Goal: Information Seeking & Learning: Learn about a topic

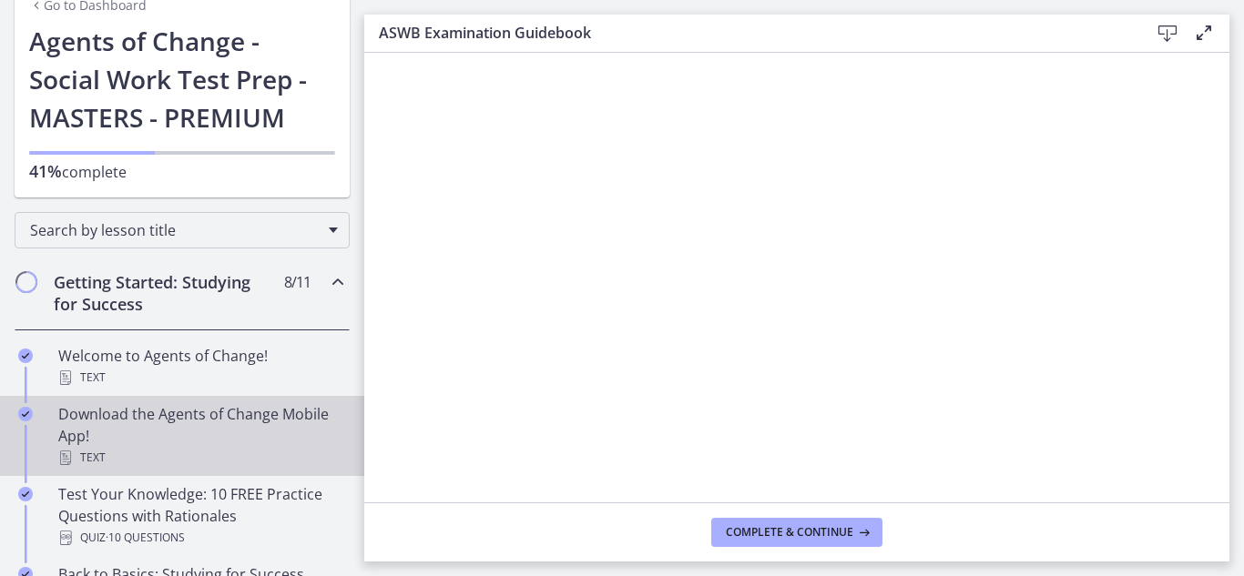
scroll to position [182, 0]
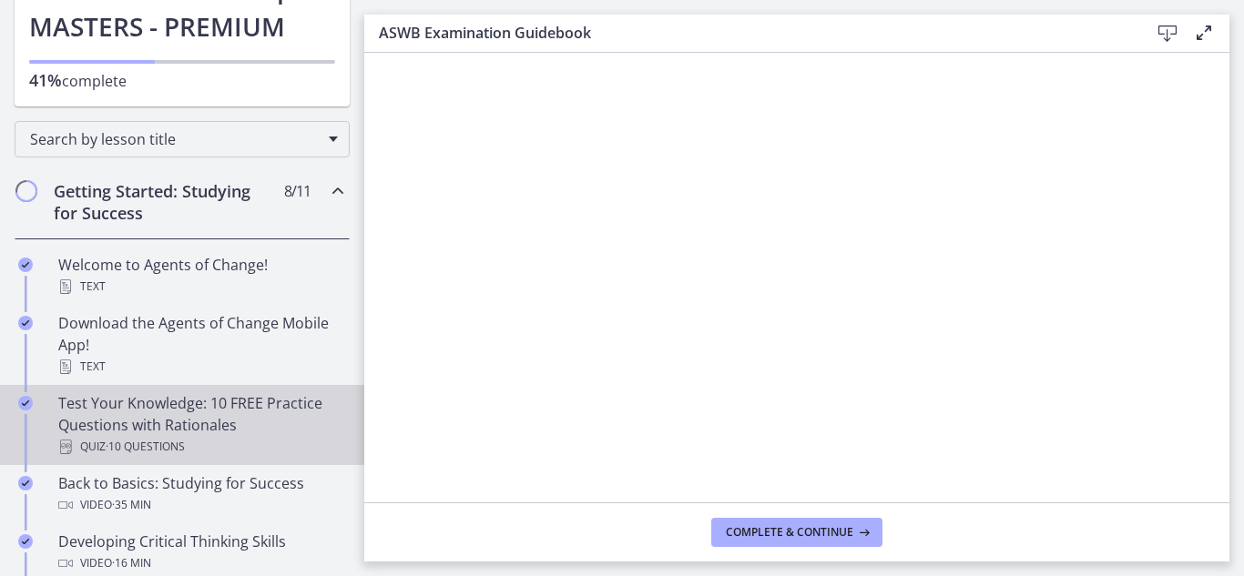
click at [197, 412] on div "Test Your Knowledge: 10 FREE Practice Questions with Rationales Quiz · 10 Quest…" at bounding box center [200, 425] width 284 height 66
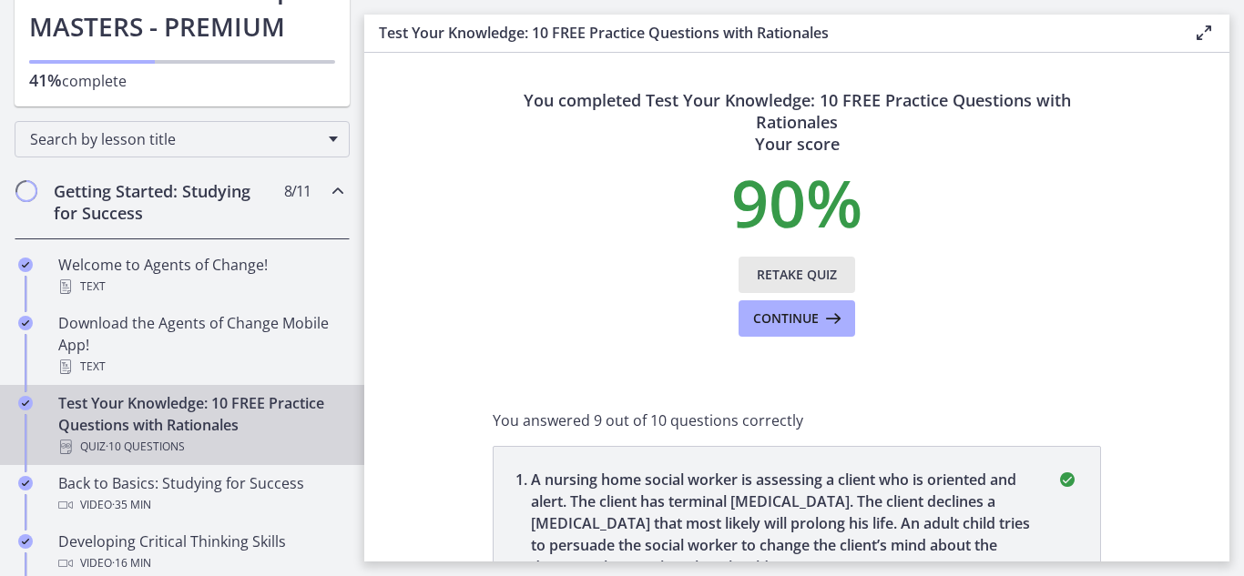
click at [807, 269] on span "Retake Quiz" at bounding box center [797, 275] width 80 height 22
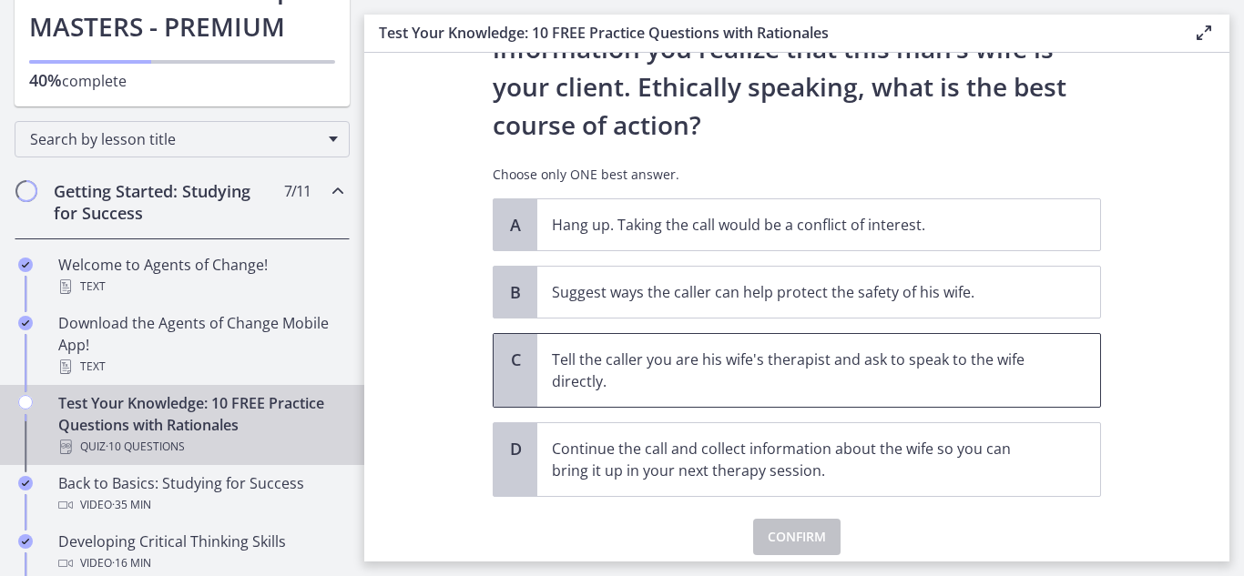
scroll to position [340, 0]
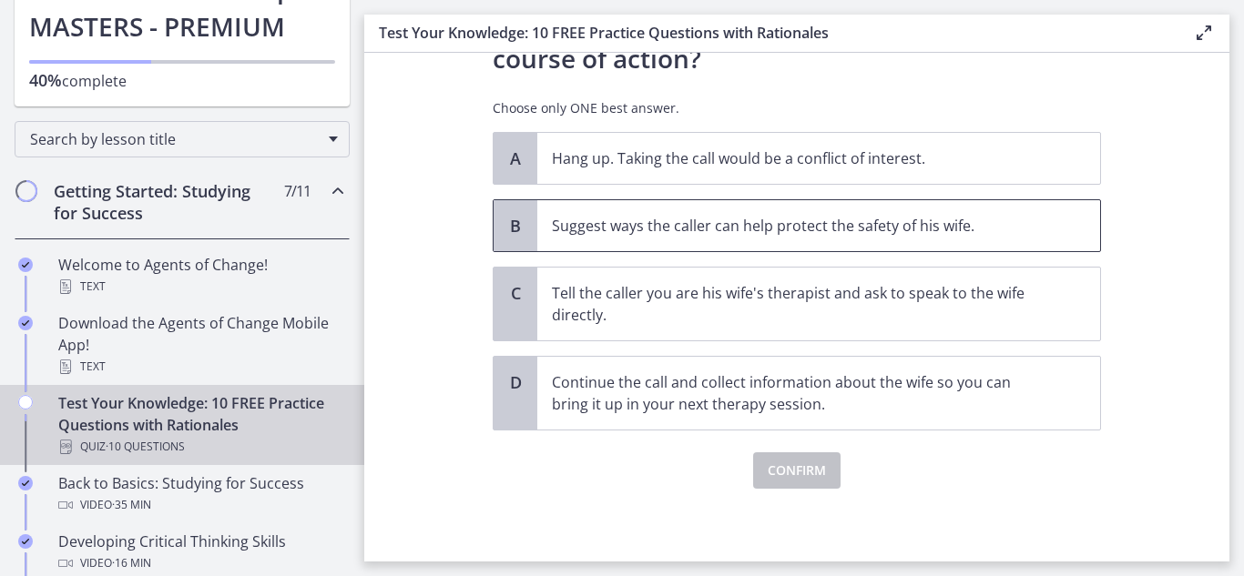
click at [512, 227] on span "B" at bounding box center [515, 226] width 22 height 22
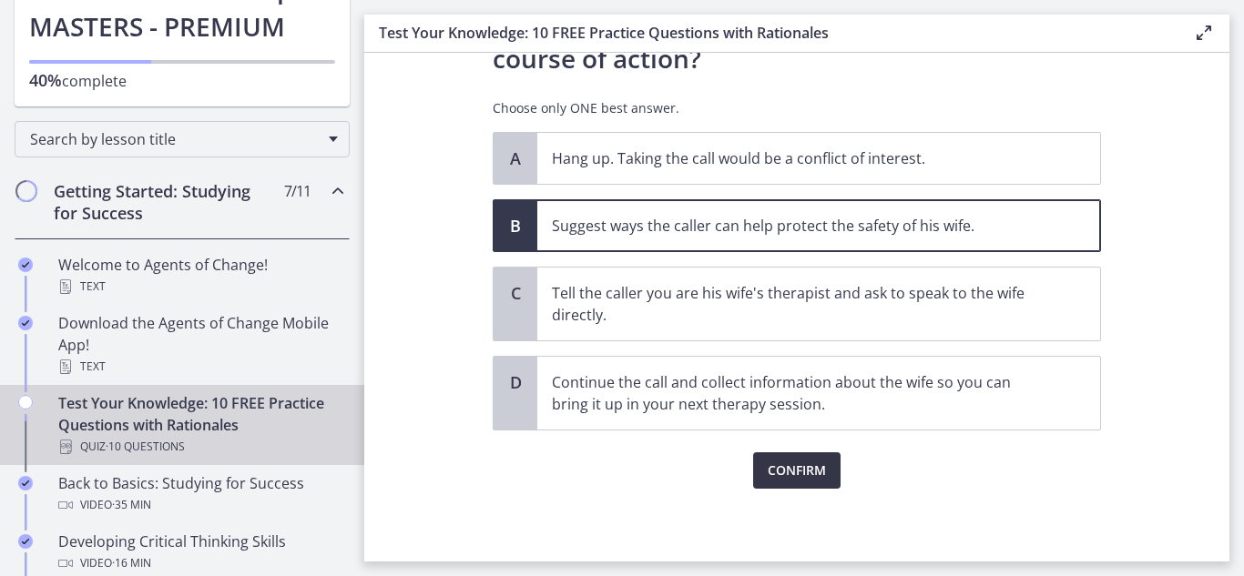
click at [769, 475] on span "Confirm" at bounding box center [797, 471] width 58 height 22
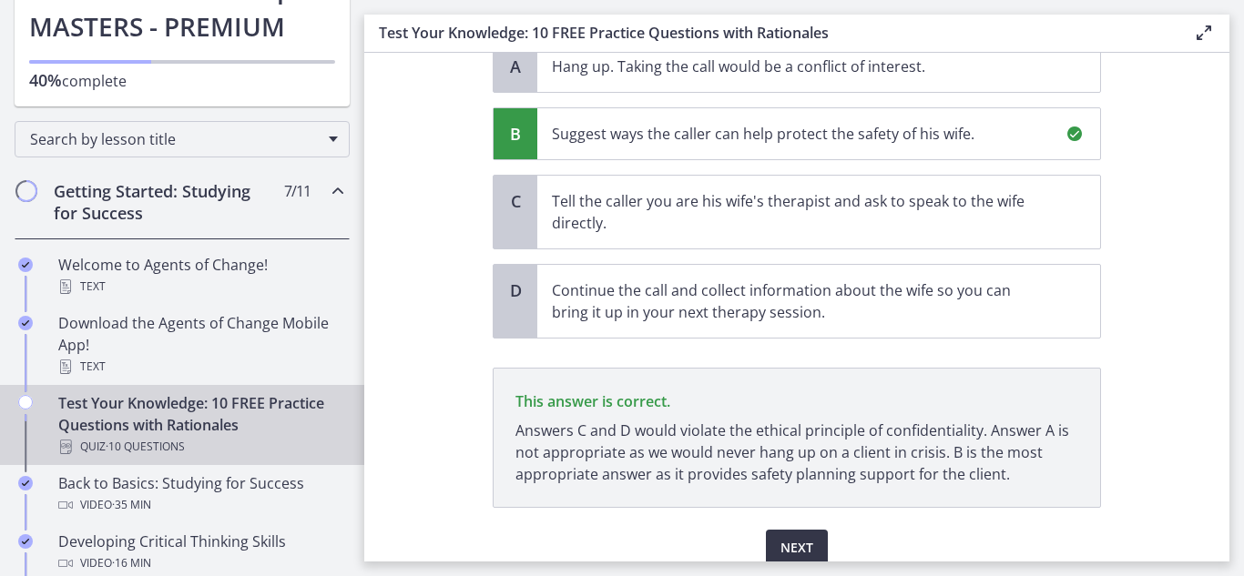
scroll to position [509, 0]
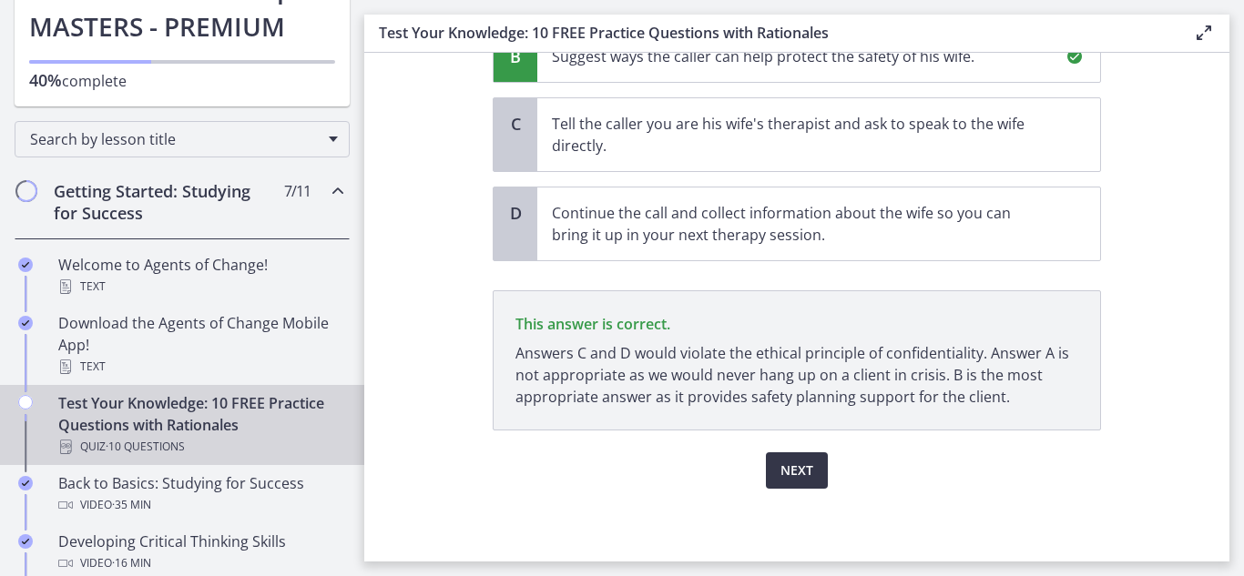
click at [781, 471] on span "Next" at bounding box center [796, 471] width 33 height 22
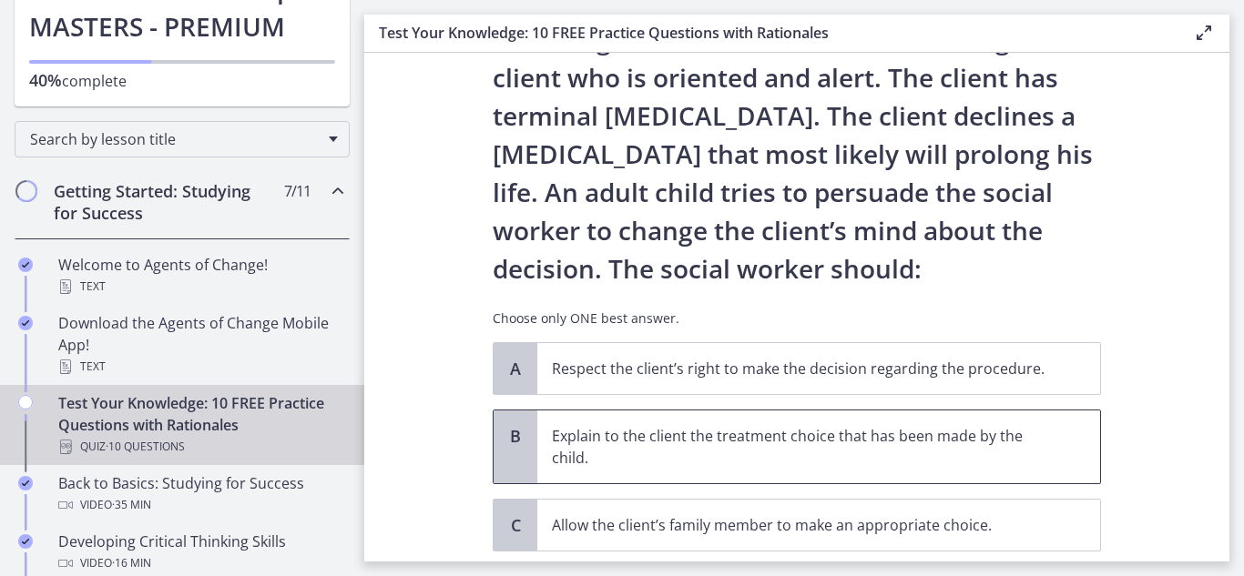
scroll to position [182, 0]
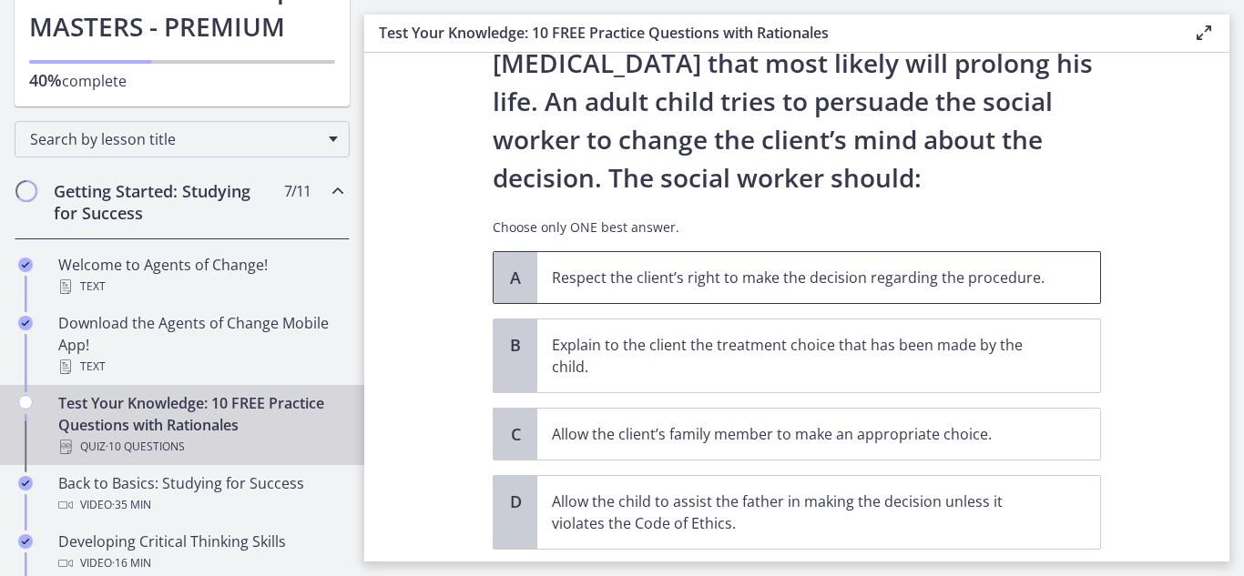
click at [509, 275] on span "A" at bounding box center [515, 278] width 22 height 22
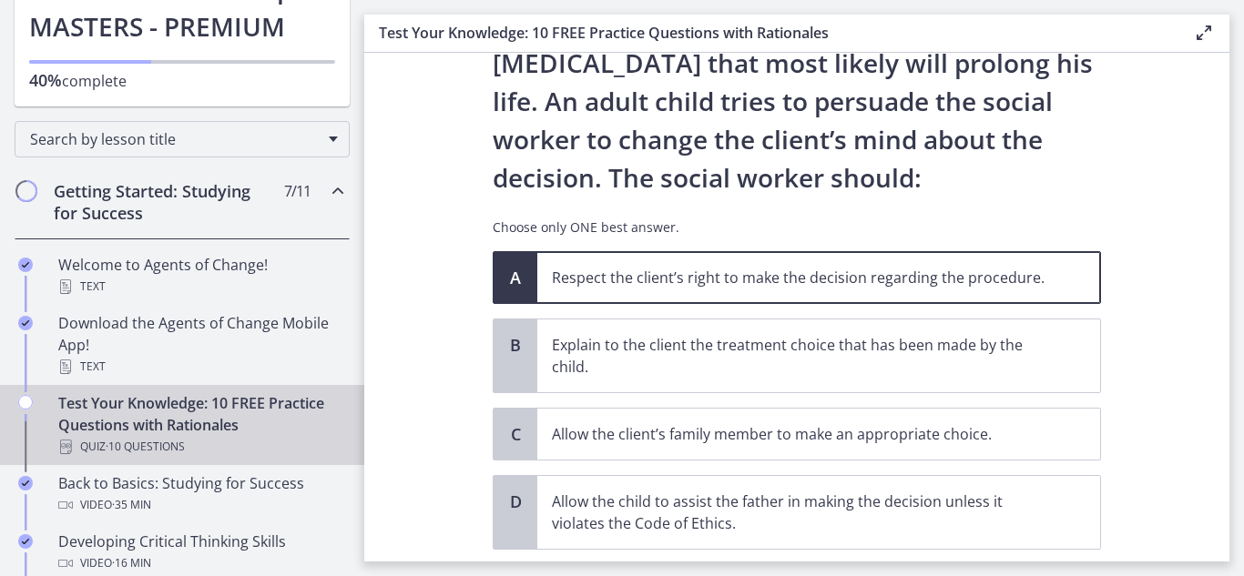
scroll to position [301, 0]
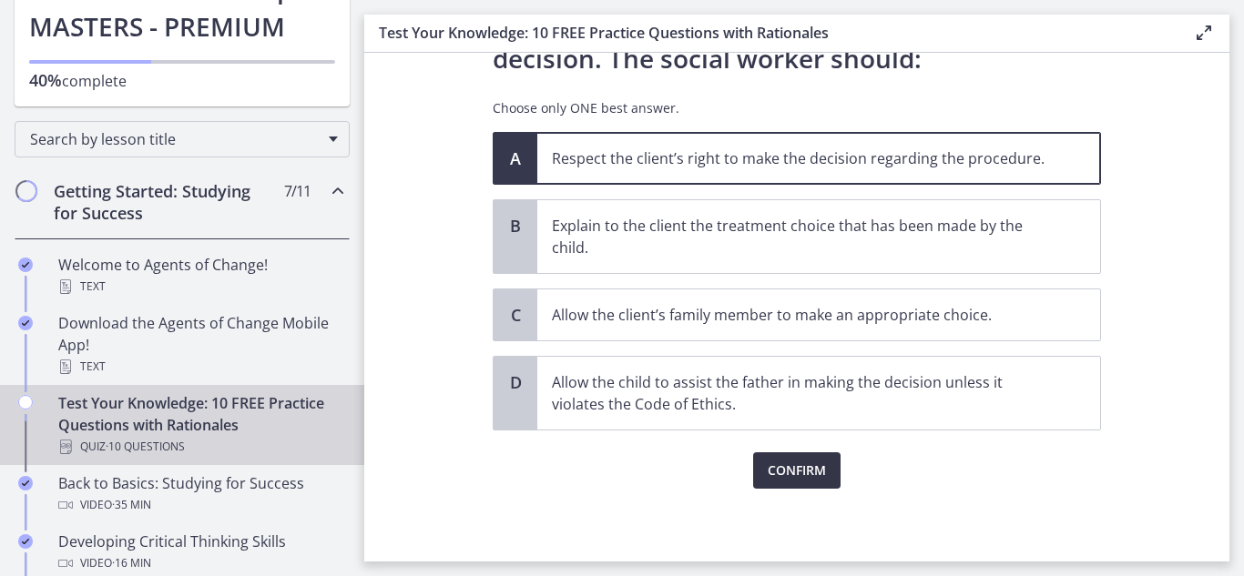
click at [788, 473] on span "Confirm" at bounding box center [797, 471] width 58 height 22
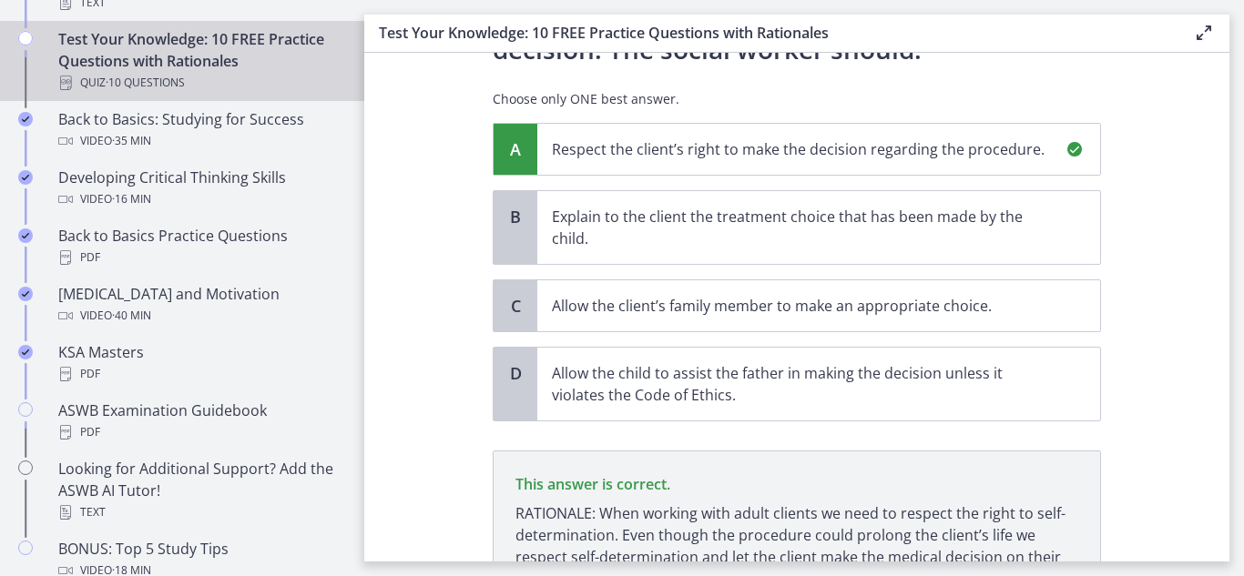
scroll to position [493, 0]
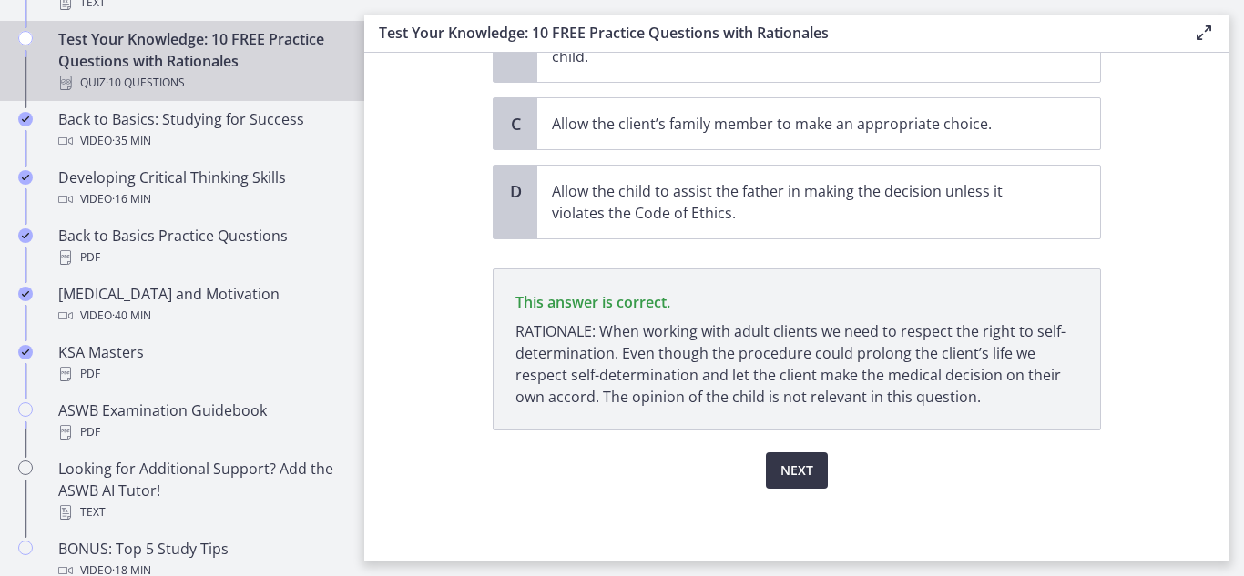
click at [780, 470] on span "Next" at bounding box center [796, 471] width 33 height 22
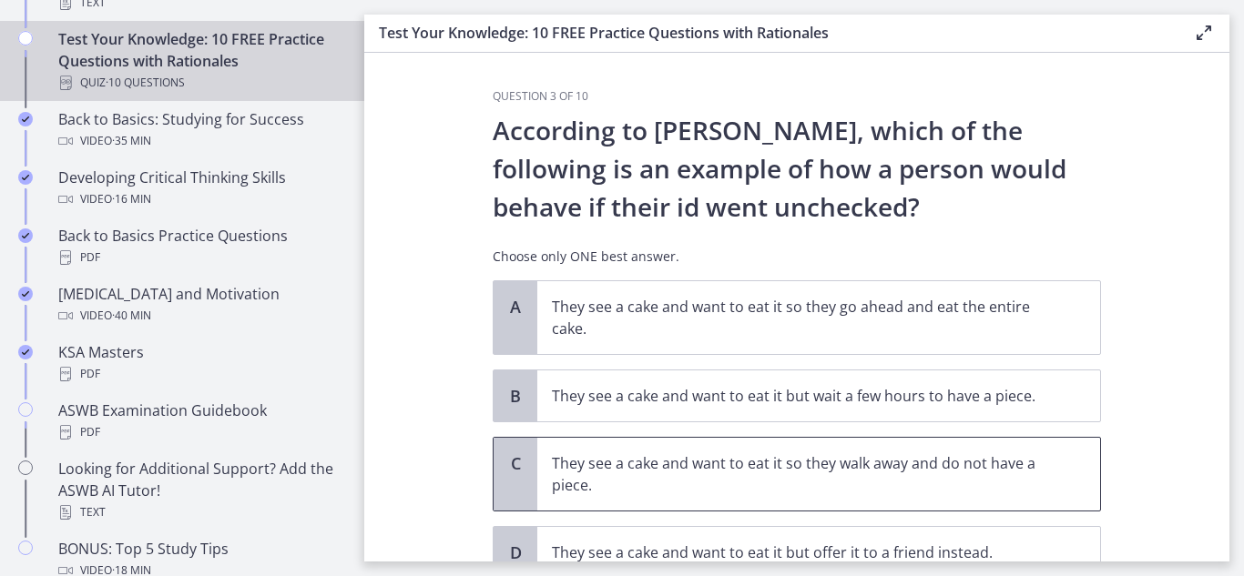
scroll to position [91, 0]
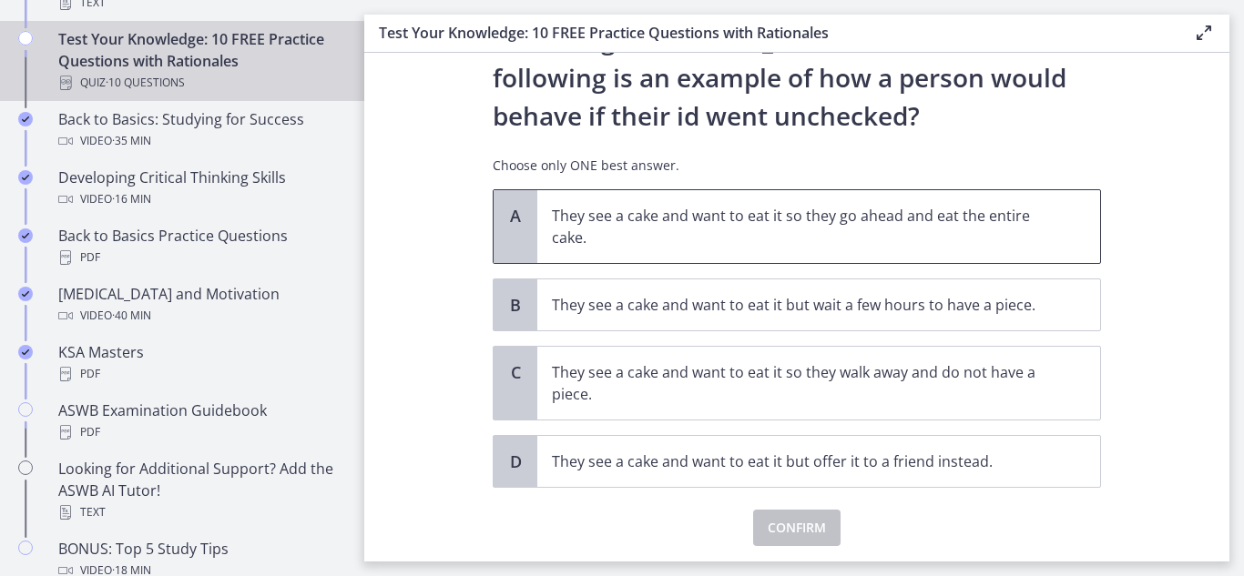
click at [509, 216] on span "A" at bounding box center [515, 216] width 22 height 22
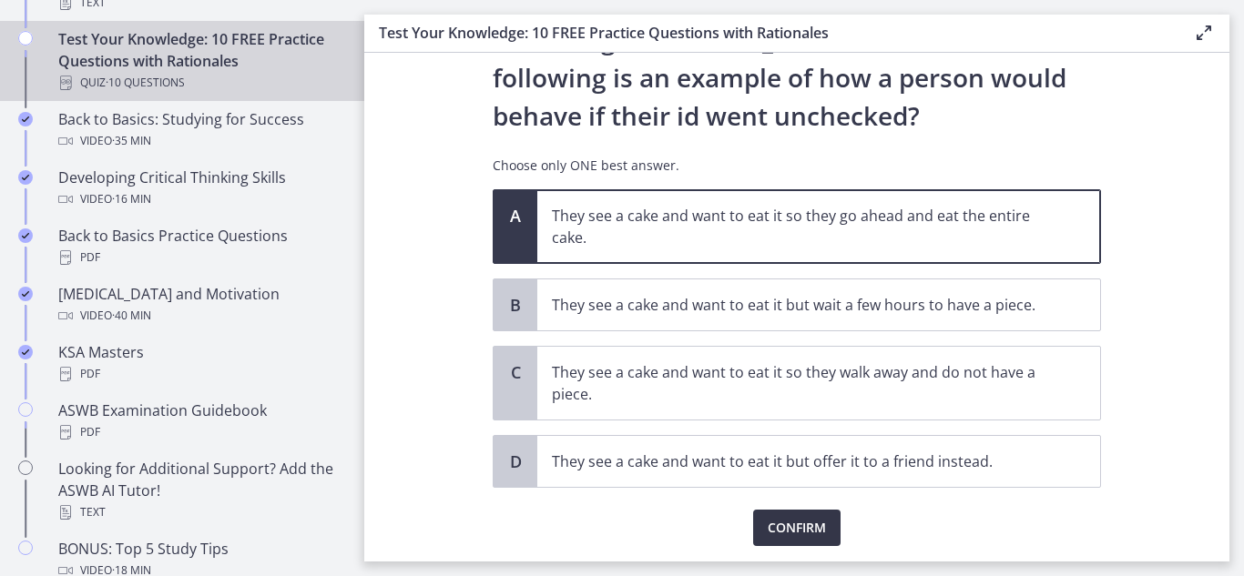
click at [776, 528] on span "Confirm" at bounding box center [797, 528] width 58 height 22
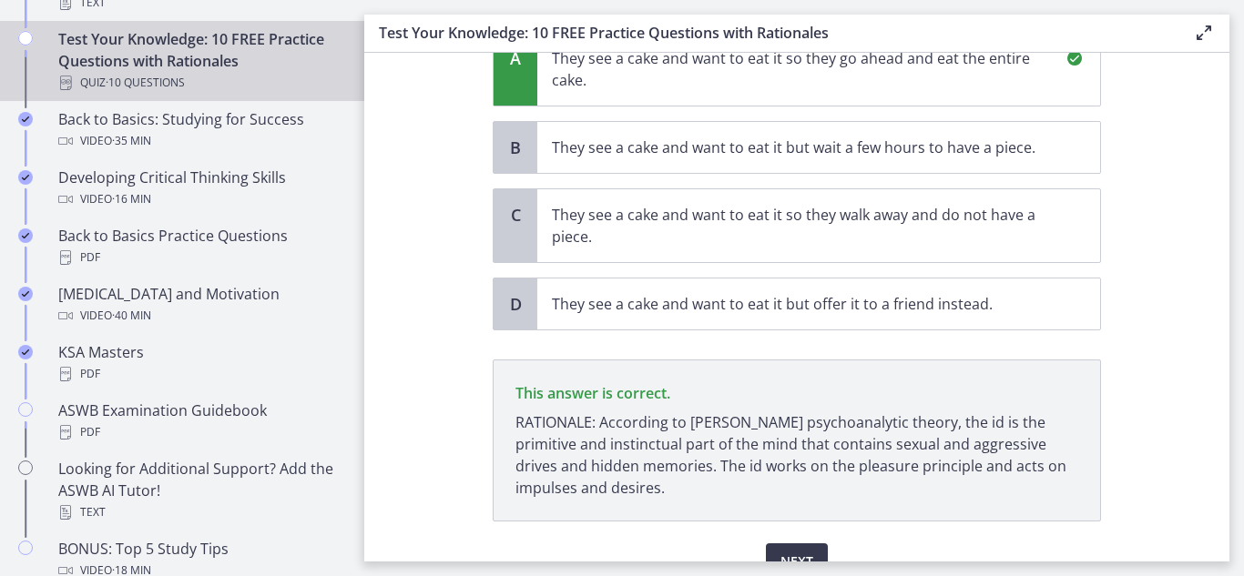
scroll to position [340, 0]
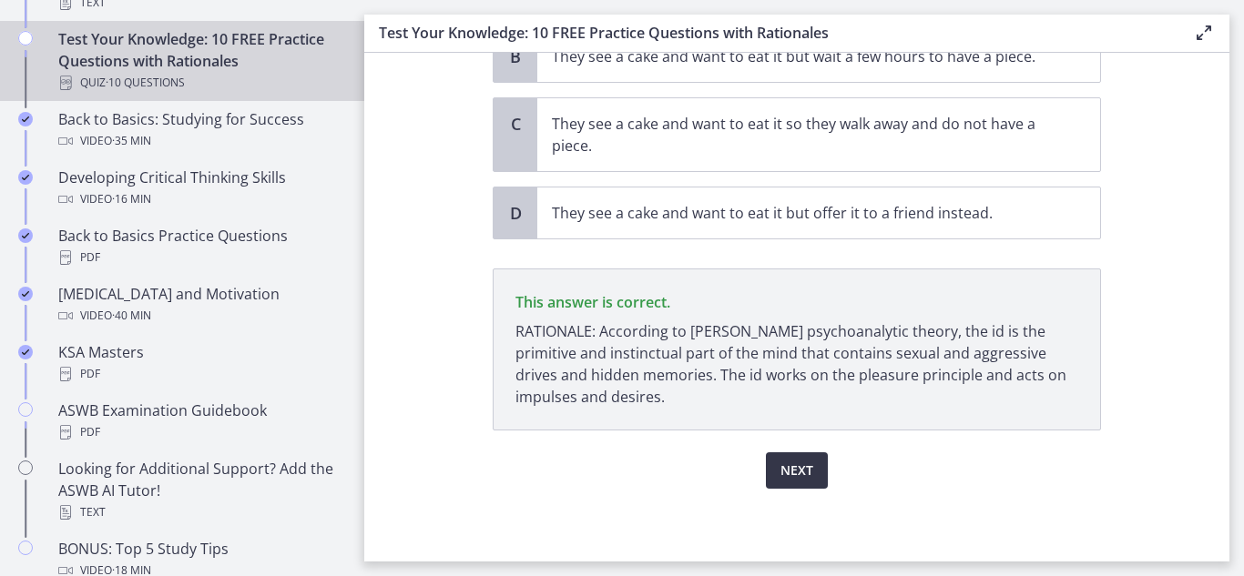
click at [799, 467] on span "Next" at bounding box center [796, 471] width 33 height 22
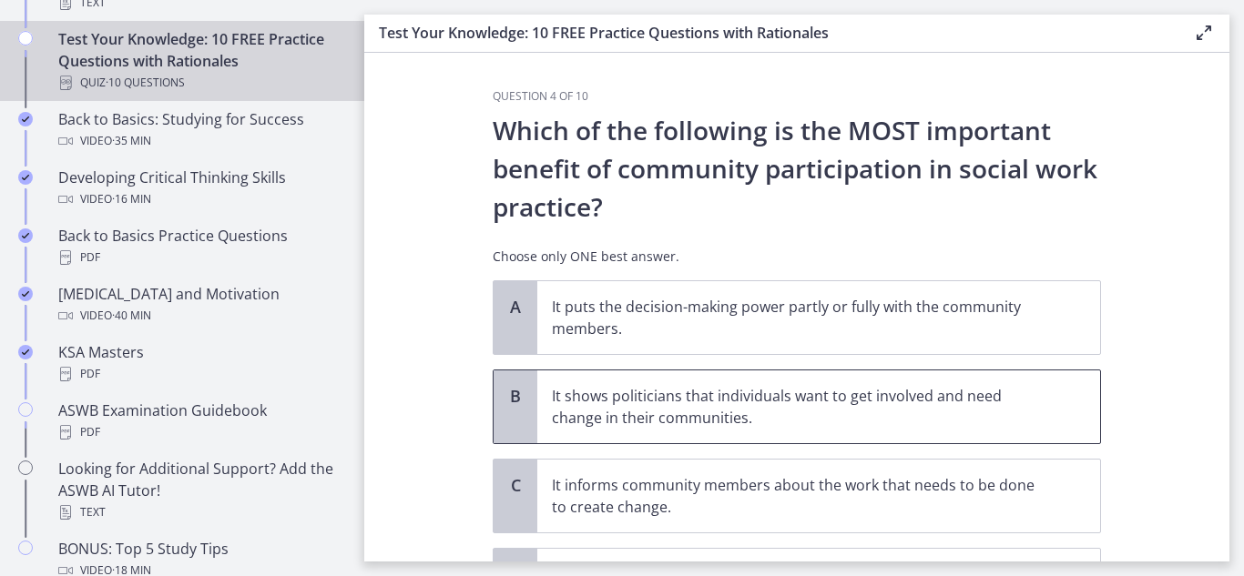
scroll to position [91, 0]
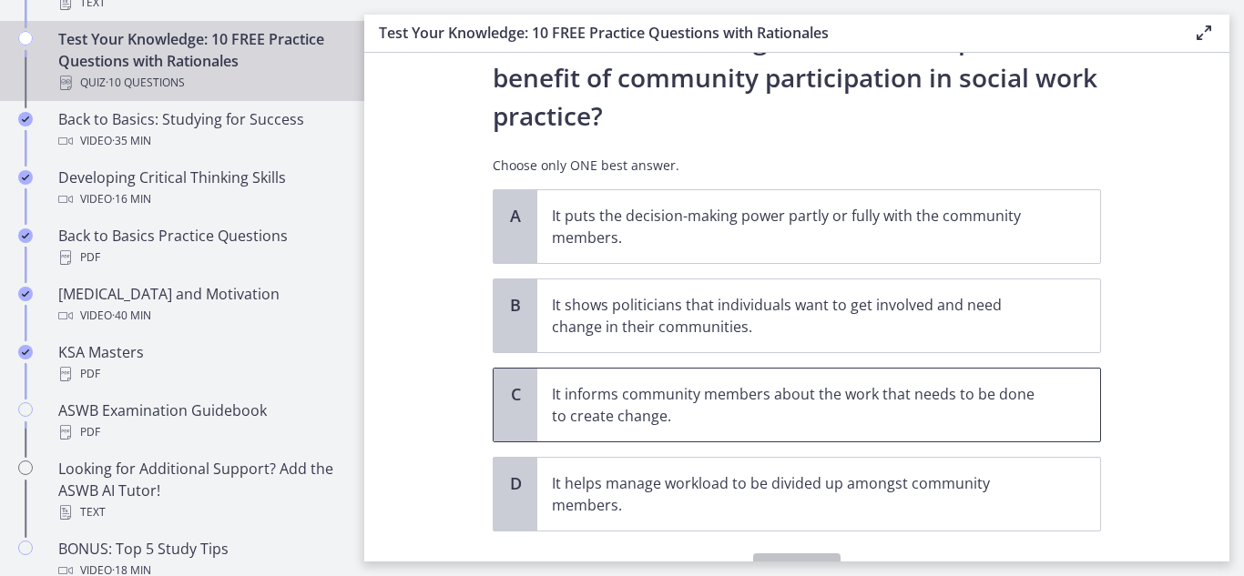
click at [521, 397] on div "C" at bounding box center [516, 405] width 44 height 73
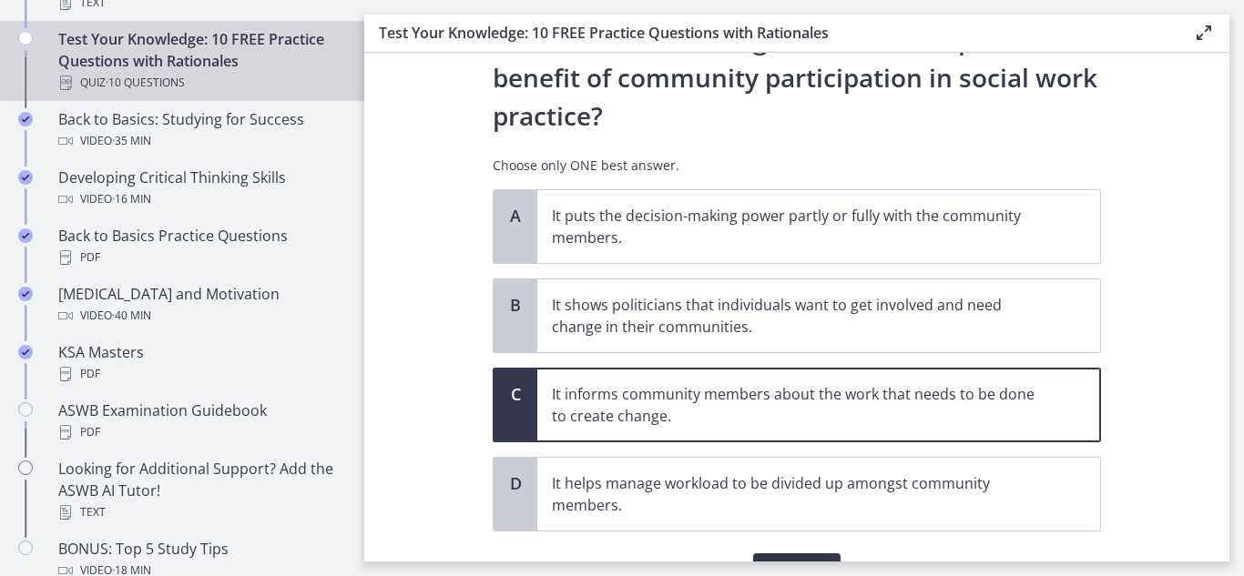
scroll to position [192, 0]
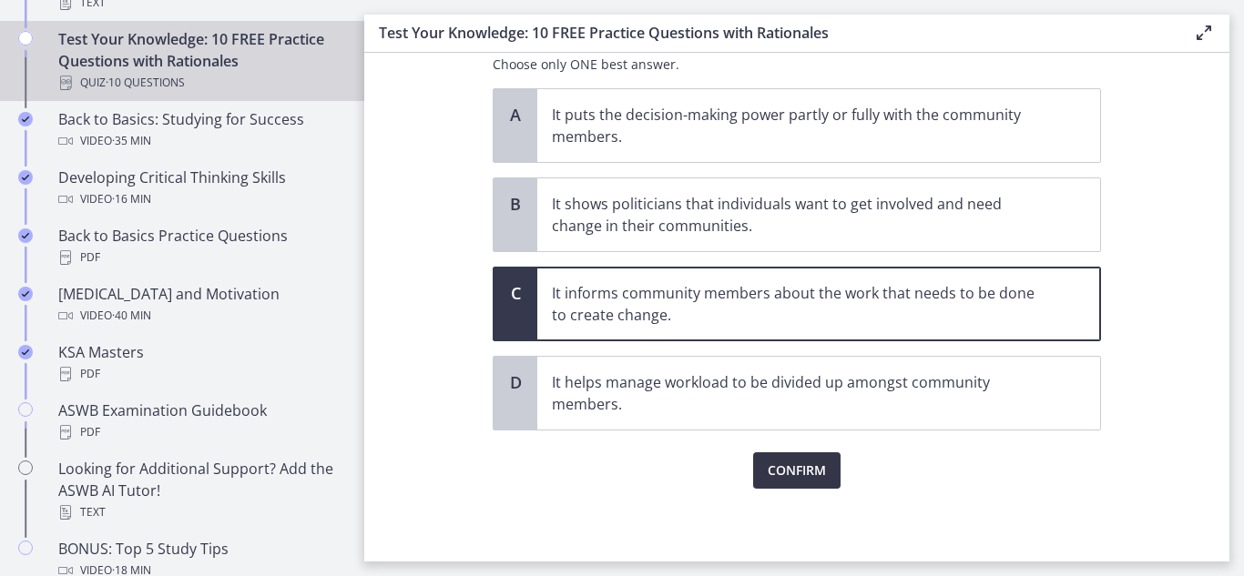
click at [800, 471] on span "Confirm" at bounding box center [797, 471] width 58 height 22
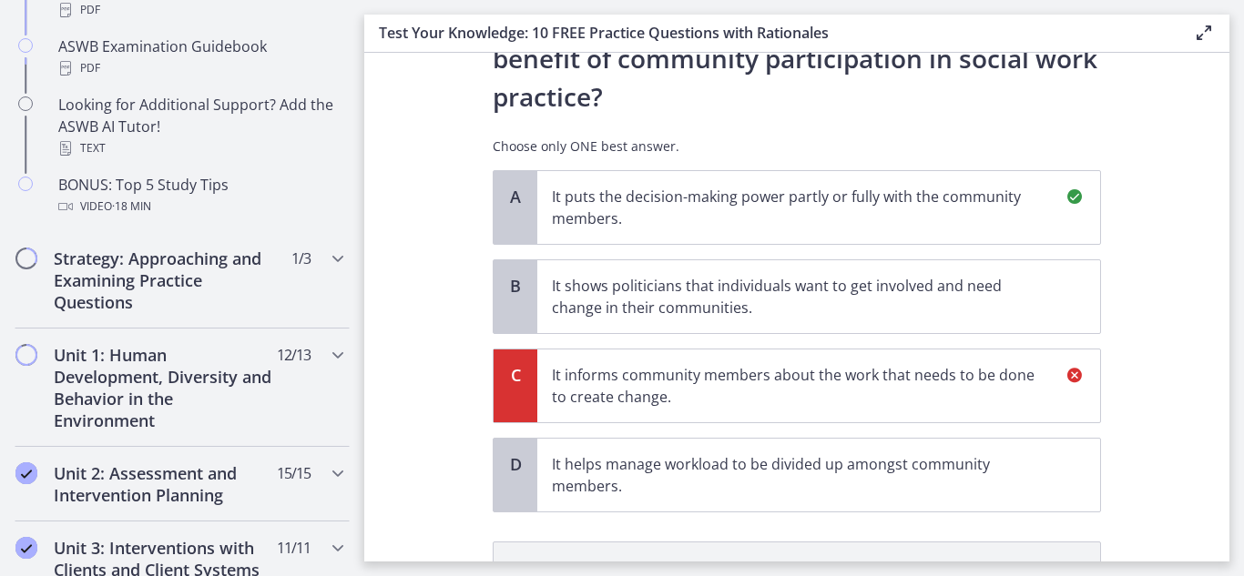
scroll to position [383, 0]
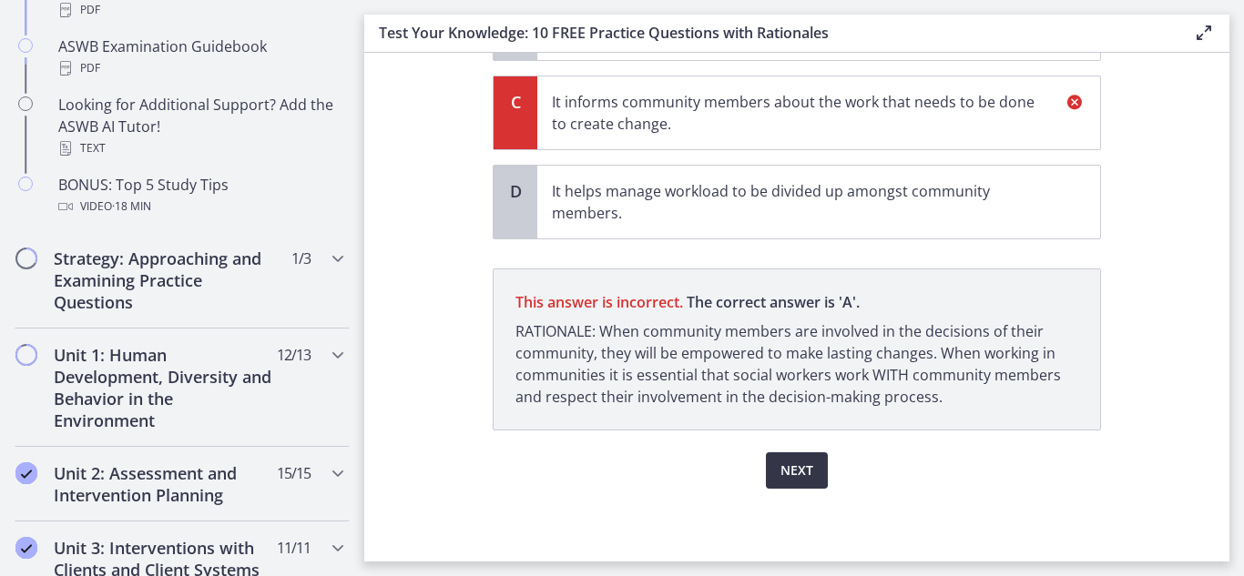
click at [799, 478] on span "Next" at bounding box center [796, 471] width 33 height 22
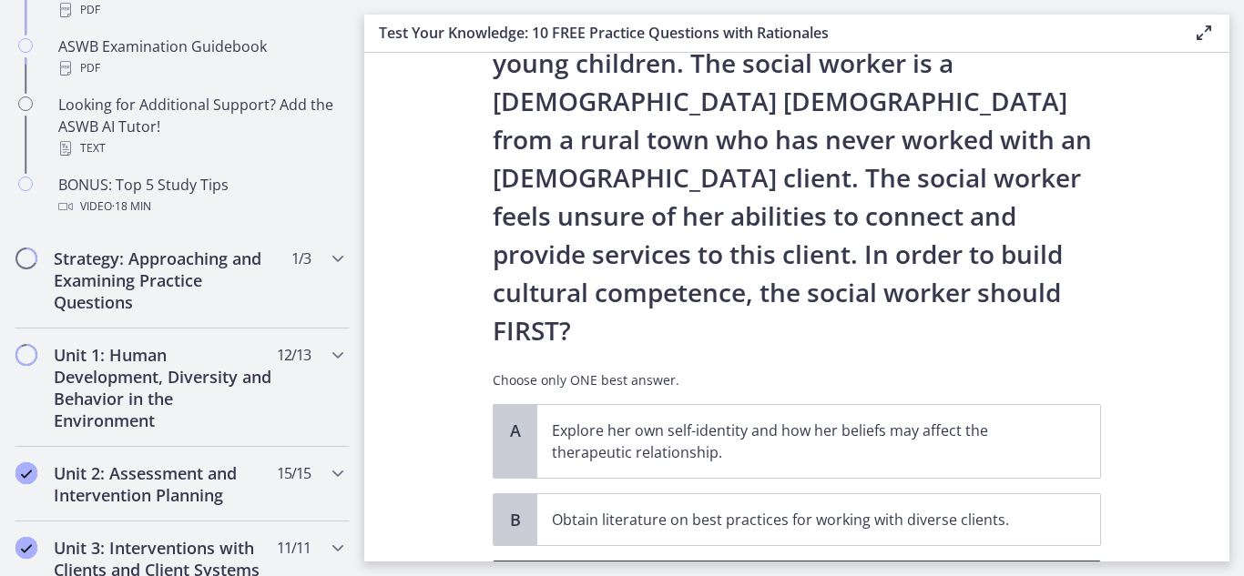
scroll to position [273, 0]
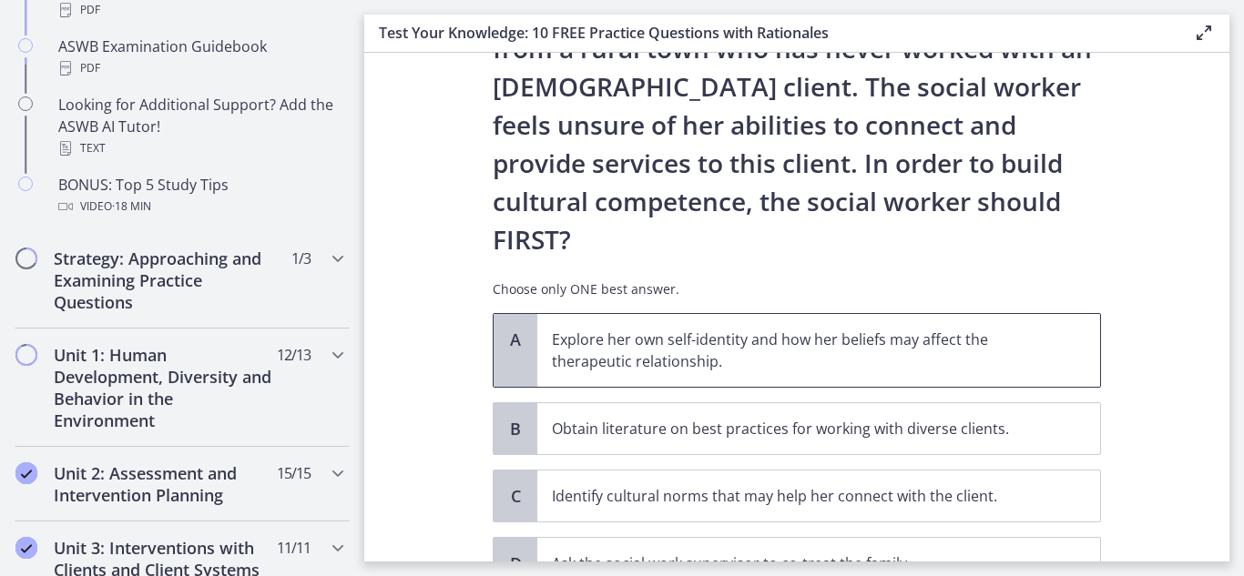
click at [684, 329] on p "Explore her own self-identity and how her beliefs may affect the therapeutic re…" at bounding box center [800, 351] width 497 height 44
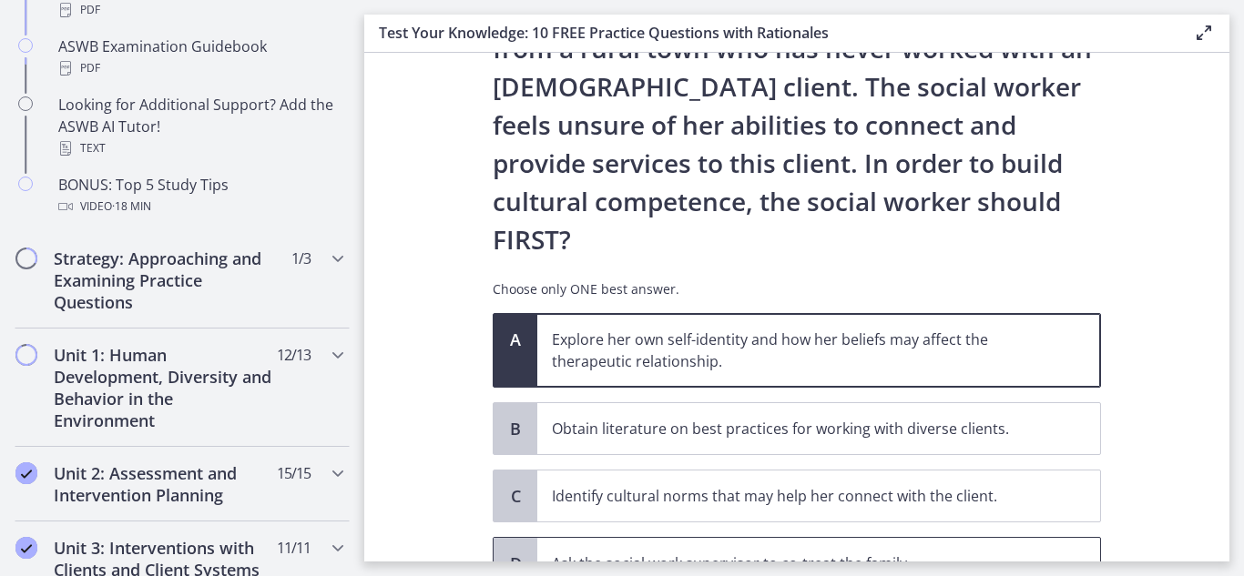
scroll to position [356, 0]
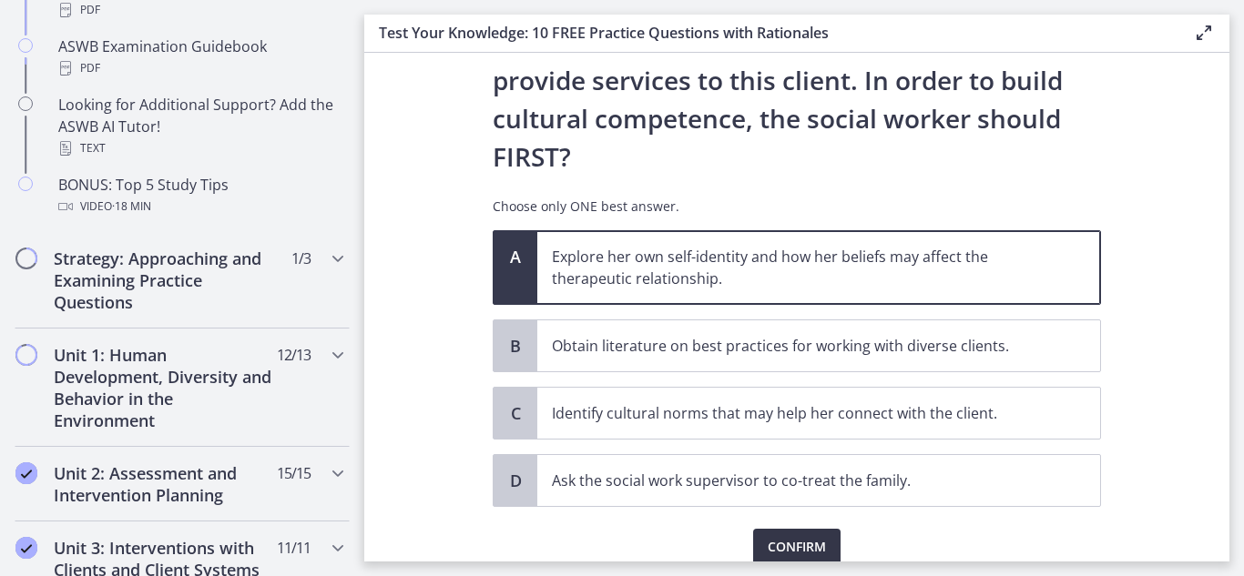
click at [782, 529] on button "Confirm" at bounding box center [796, 547] width 87 height 36
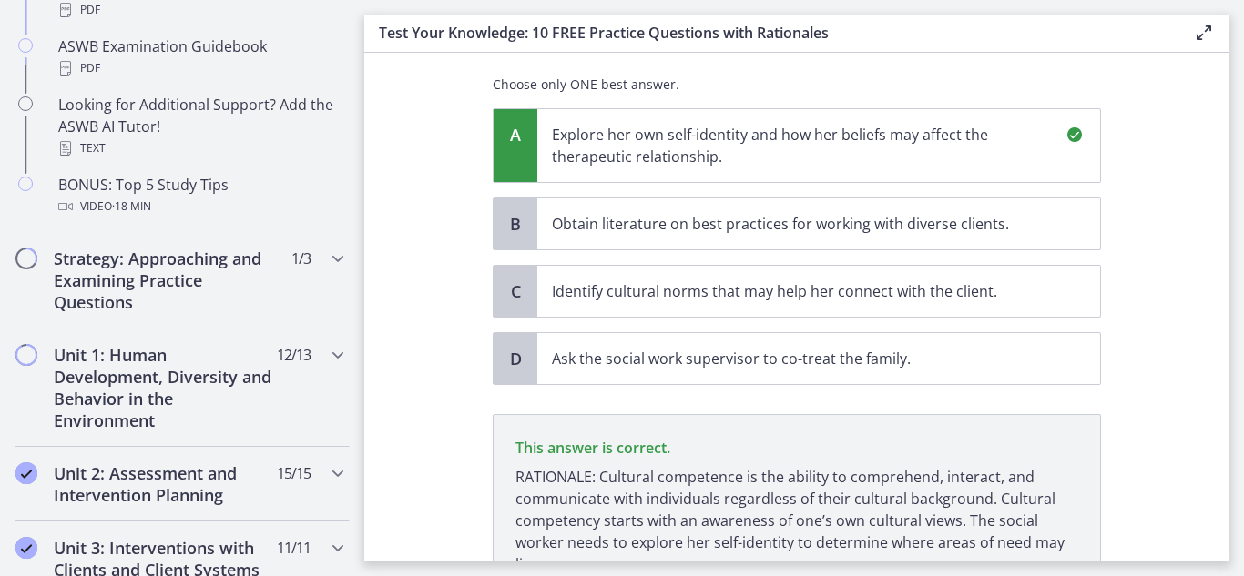
scroll to position [569, 0]
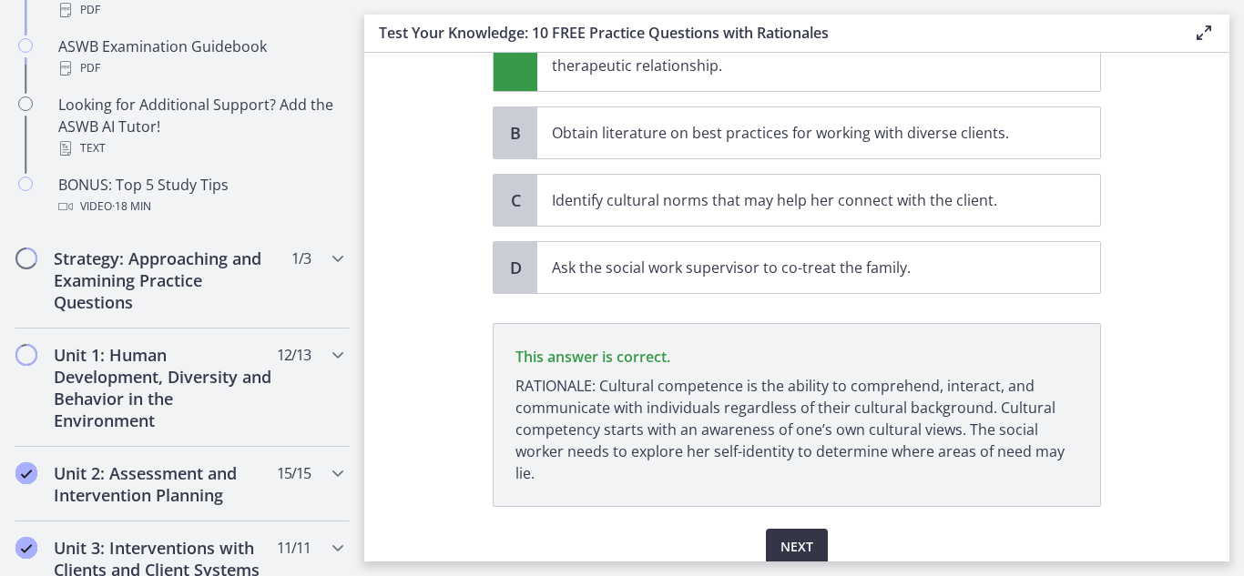
click at [797, 536] on span "Next" at bounding box center [796, 547] width 33 height 22
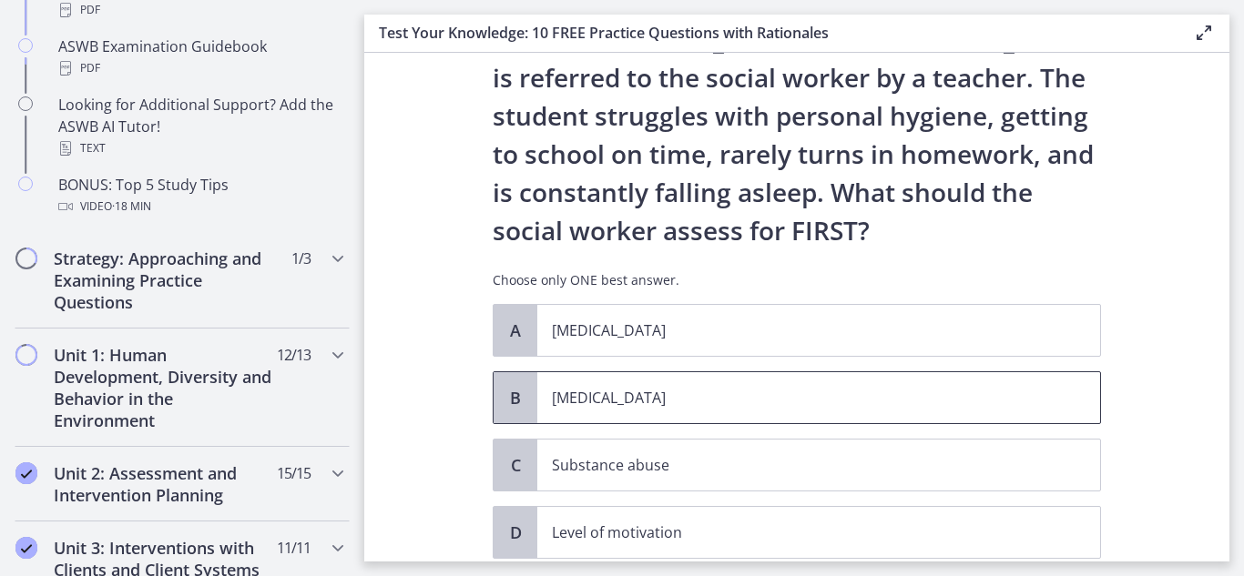
scroll to position [182, 0]
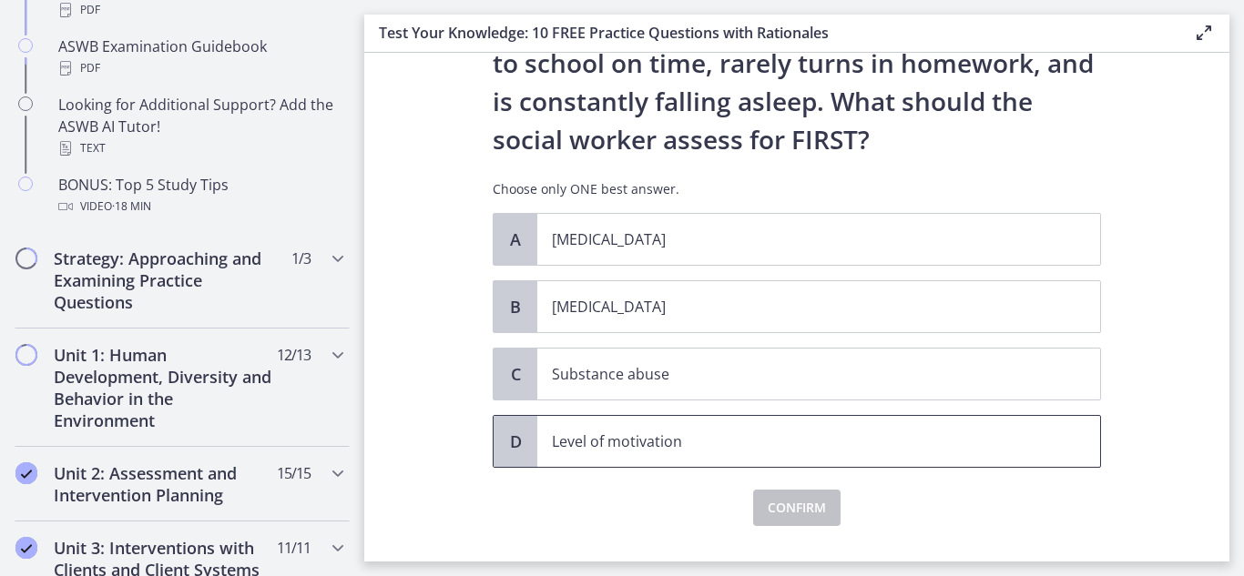
click at [635, 438] on p "Level of motivation" at bounding box center [800, 442] width 497 height 22
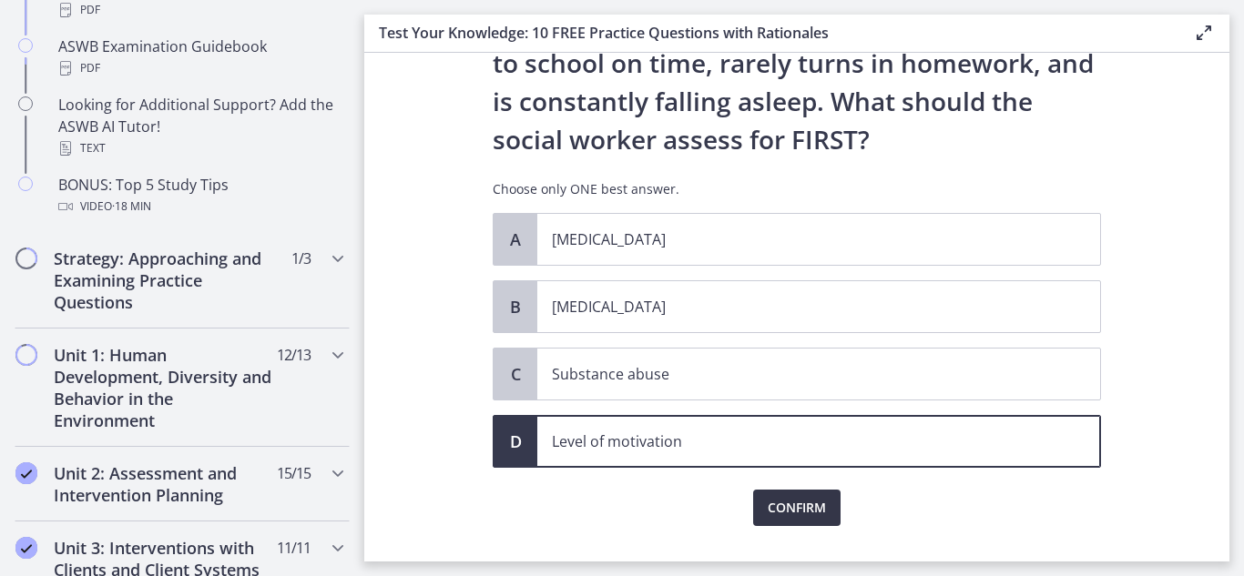
click at [799, 505] on span "Confirm" at bounding box center [797, 508] width 58 height 22
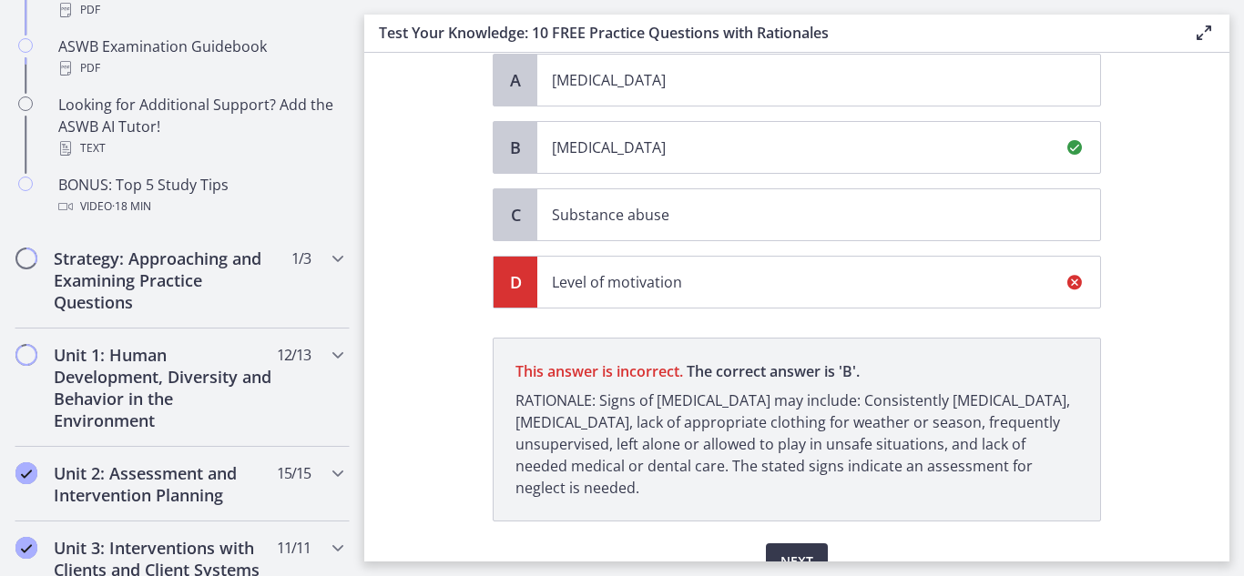
scroll to position [433, 0]
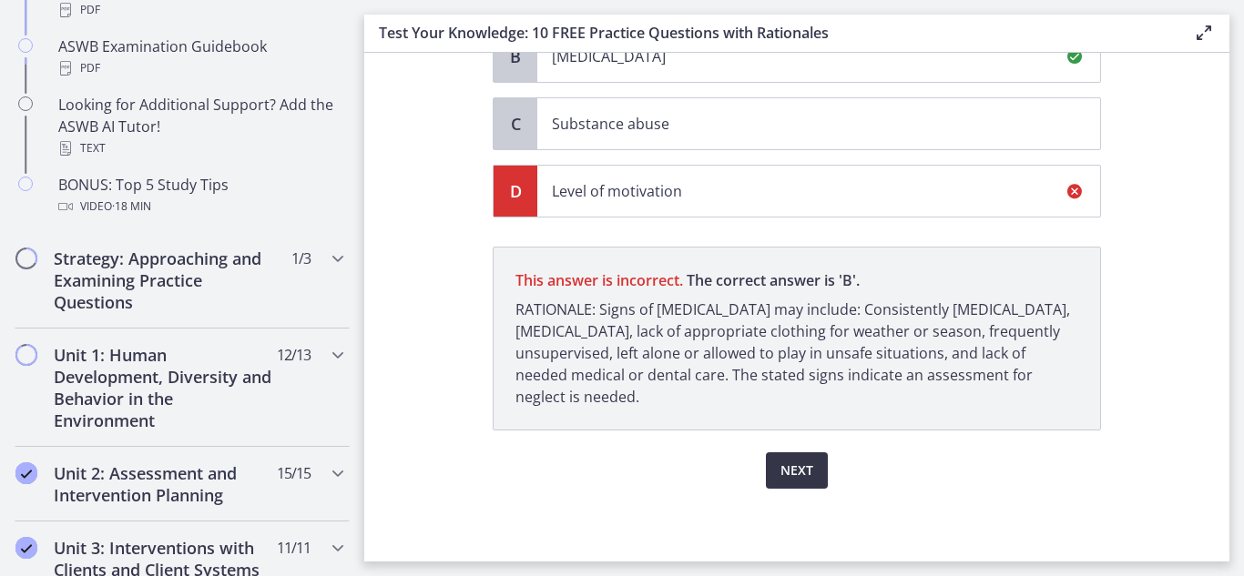
click at [782, 463] on span "Next" at bounding box center [796, 471] width 33 height 22
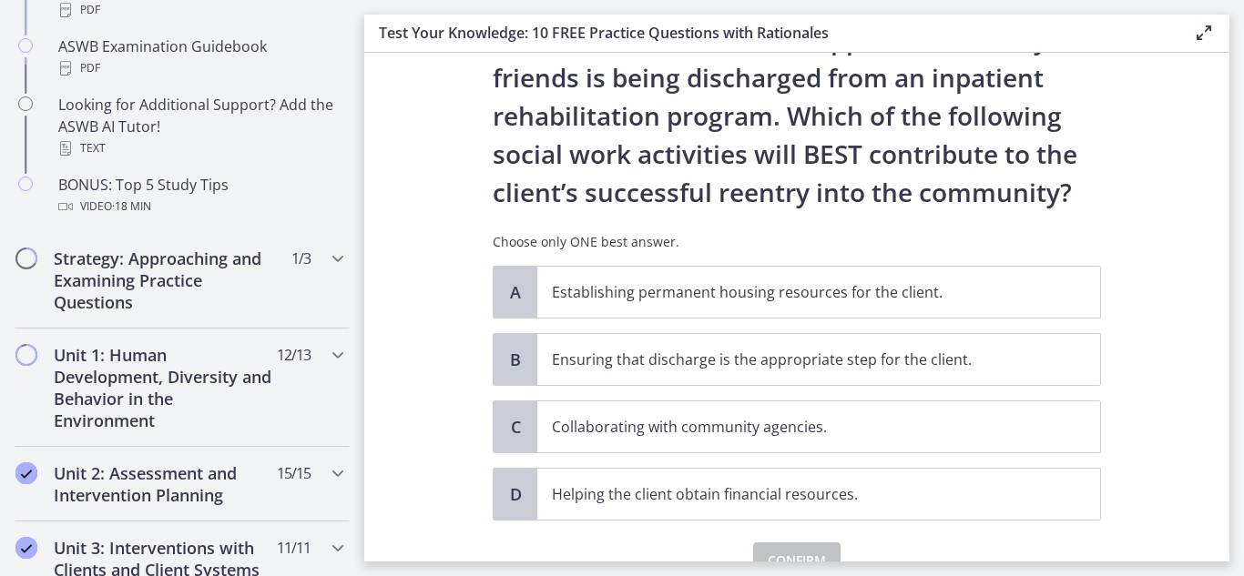
scroll to position [181, 0]
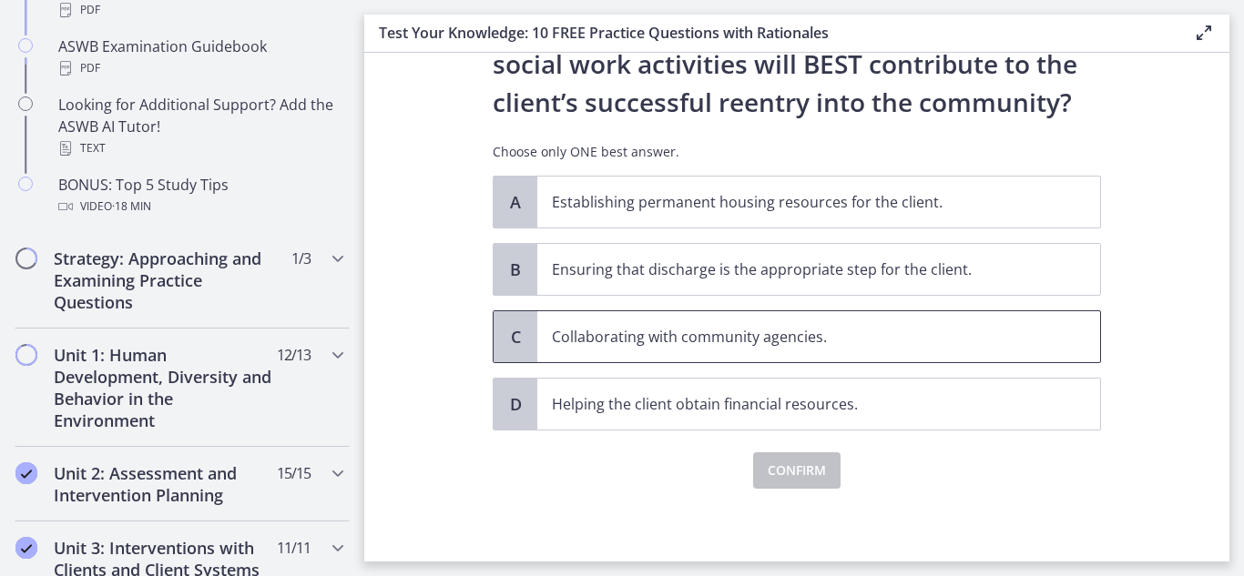
click at [515, 331] on span "C" at bounding box center [515, 337] width 22 height 22
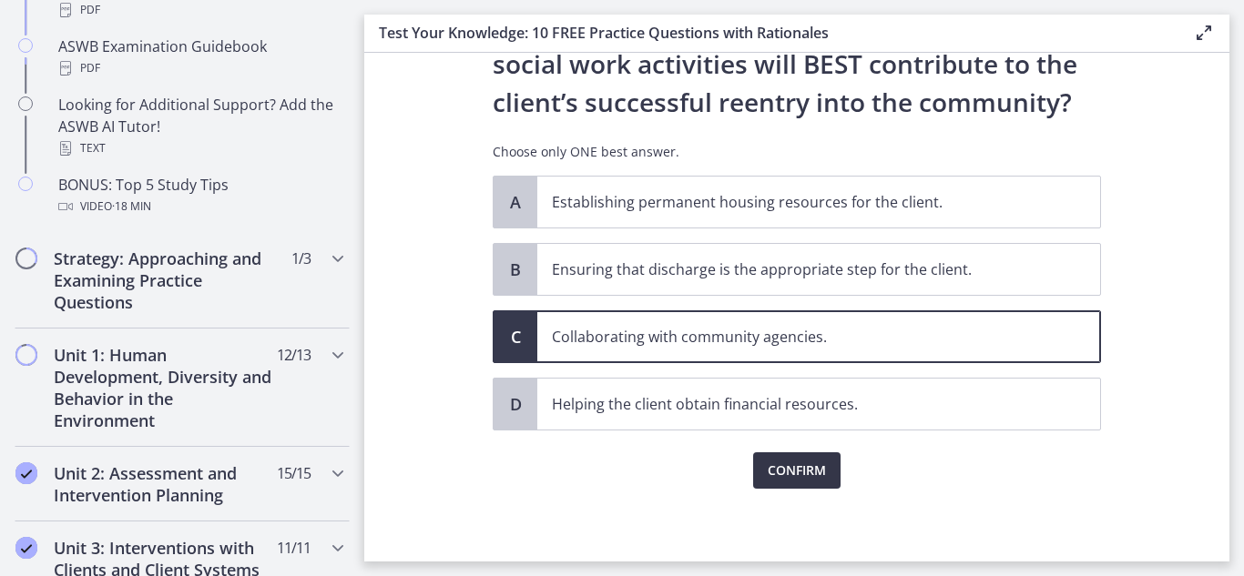
click at [769, 473] on span "Confirm" at bounding box center [797, 471] width 58 height 22
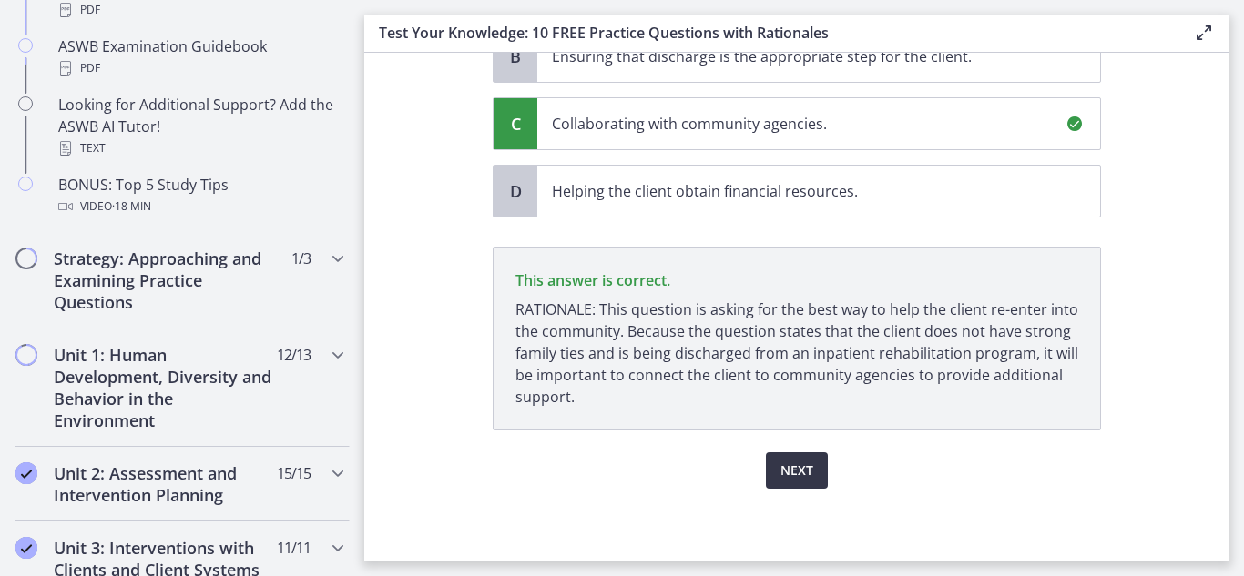
scroll to position [394, 0]
click at [793, 473] on span "Next" at bounding box center [796, 471] width 33 height 22
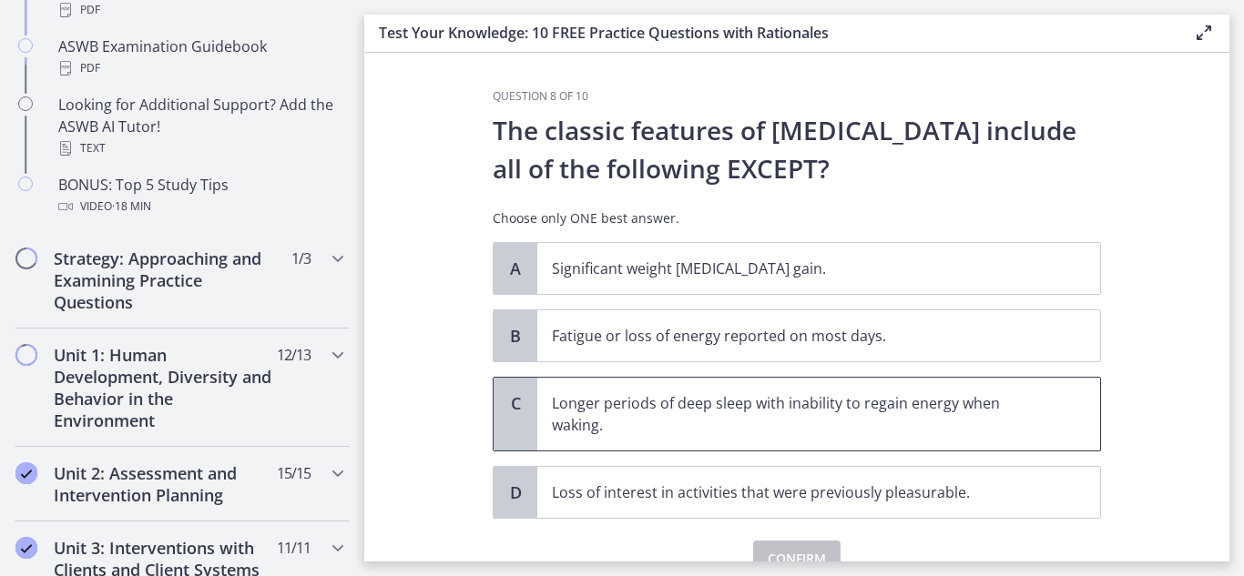
drag, startPoint x: 538, startPoint y: 402, endPoint x: 557, endPoint y: 409, distance: 20.2
click at [538, 403] on span "Longer periods of deep sleep with inability to regain energy when waking." at bounding box center [818, 414] width 563 height 73
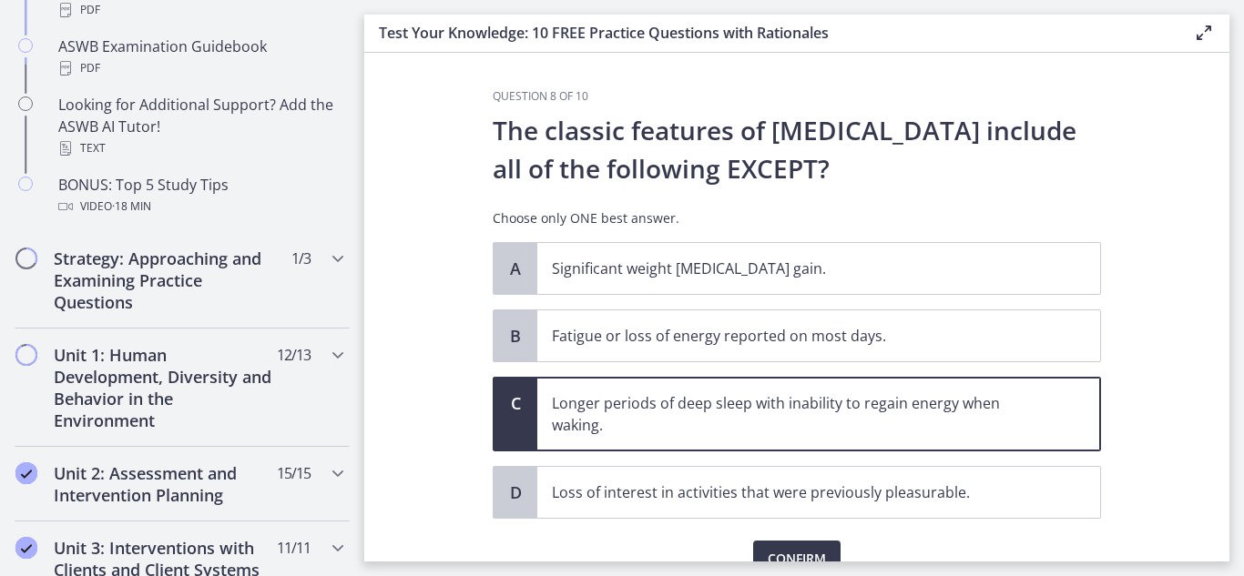
scroll to position [88, 0]
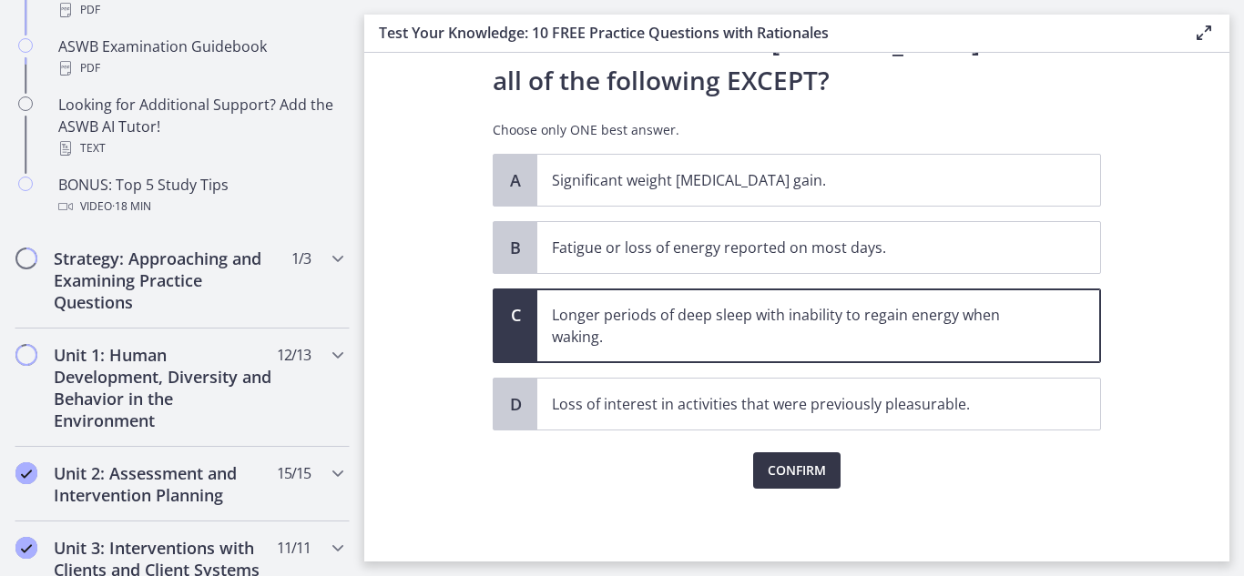
click at [778, 456] on button "Confirm" at bounding box center [796, 471] width 87 height 36
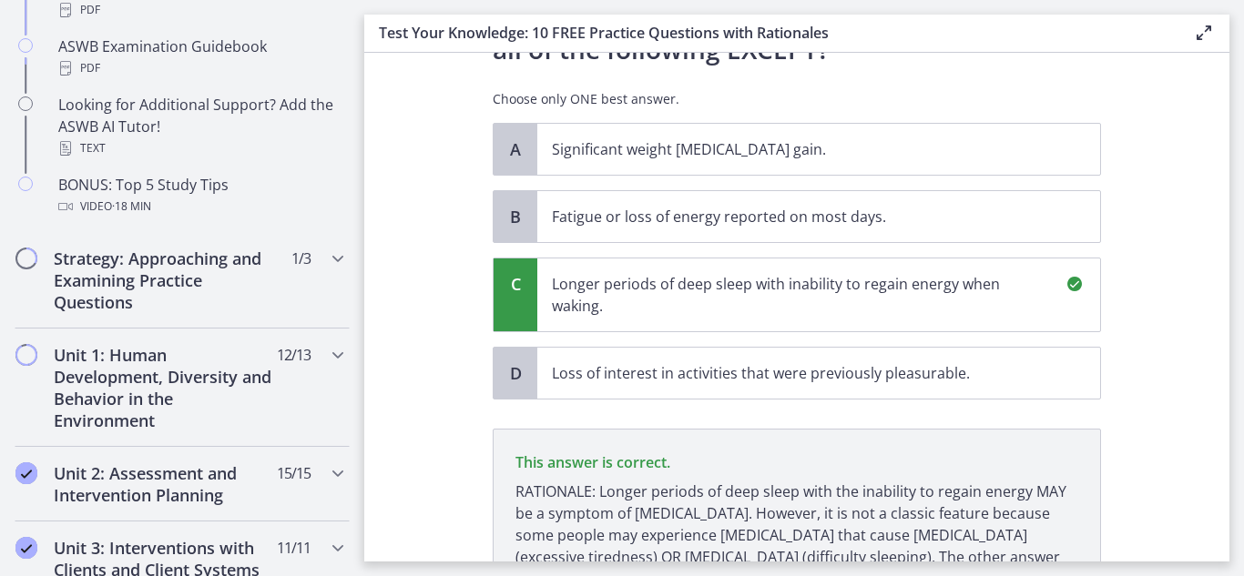
scroll to position [301, 0]
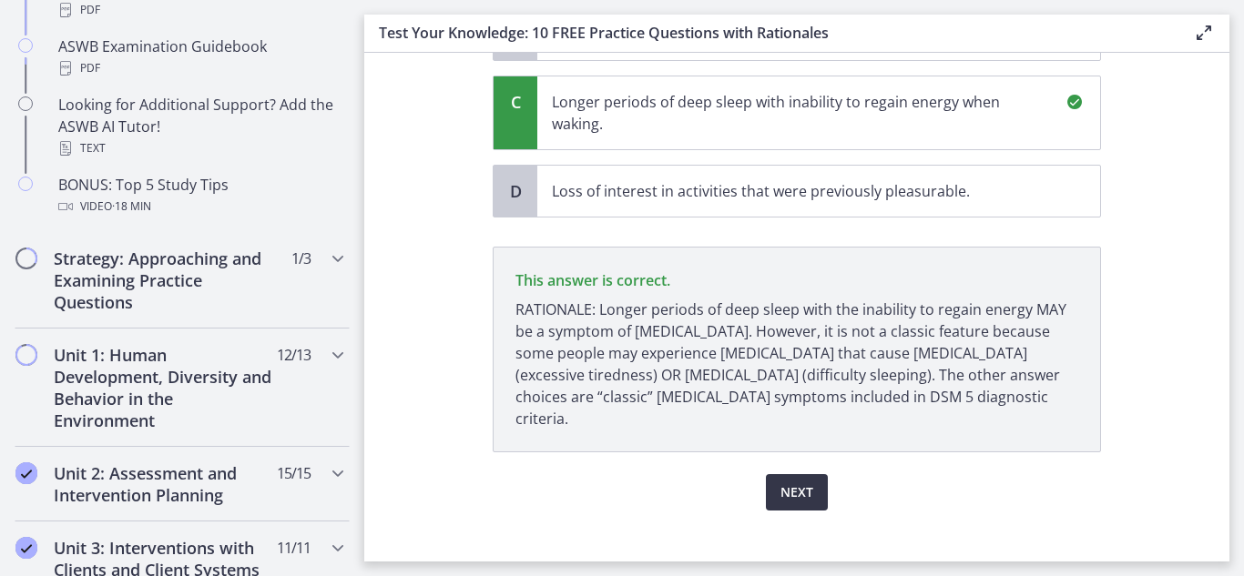
click at [792, 482] on span "Next" at bounding box center [796, 493] width 33 height 22
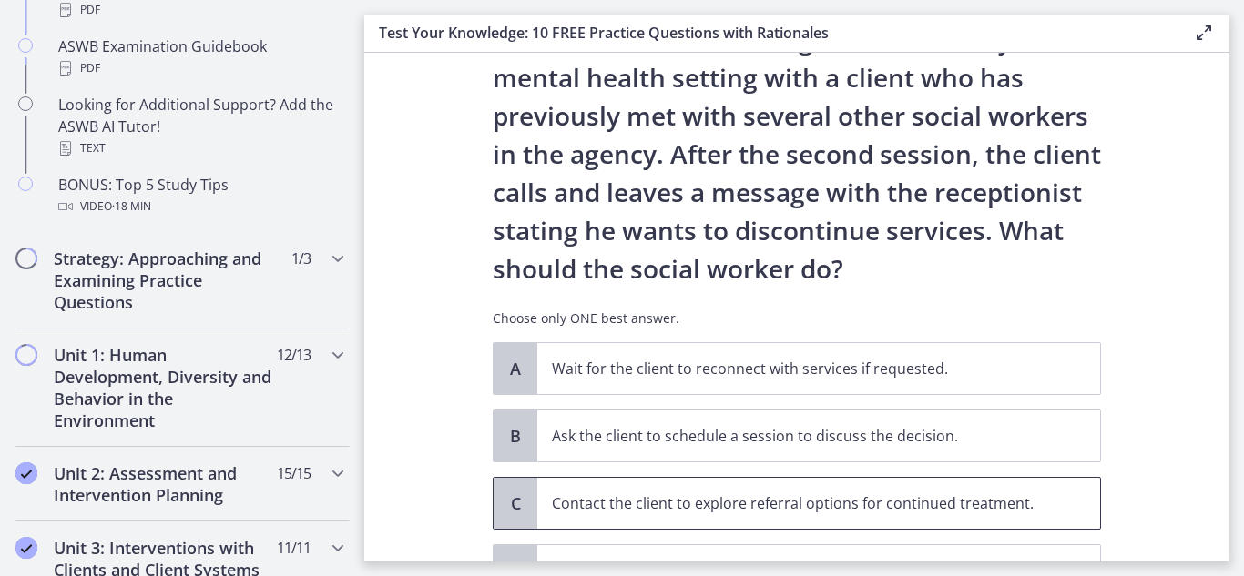
scroll to position [182, 0]
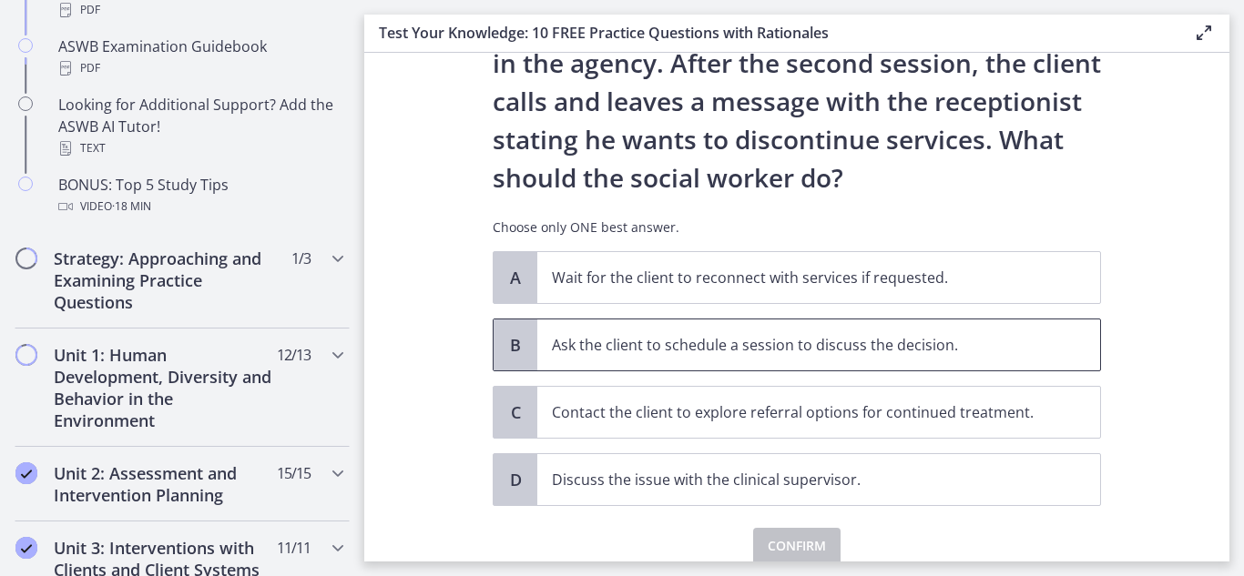
click at [518, 335] on span "B" at bounding box center [515, 345] width 22 height 22
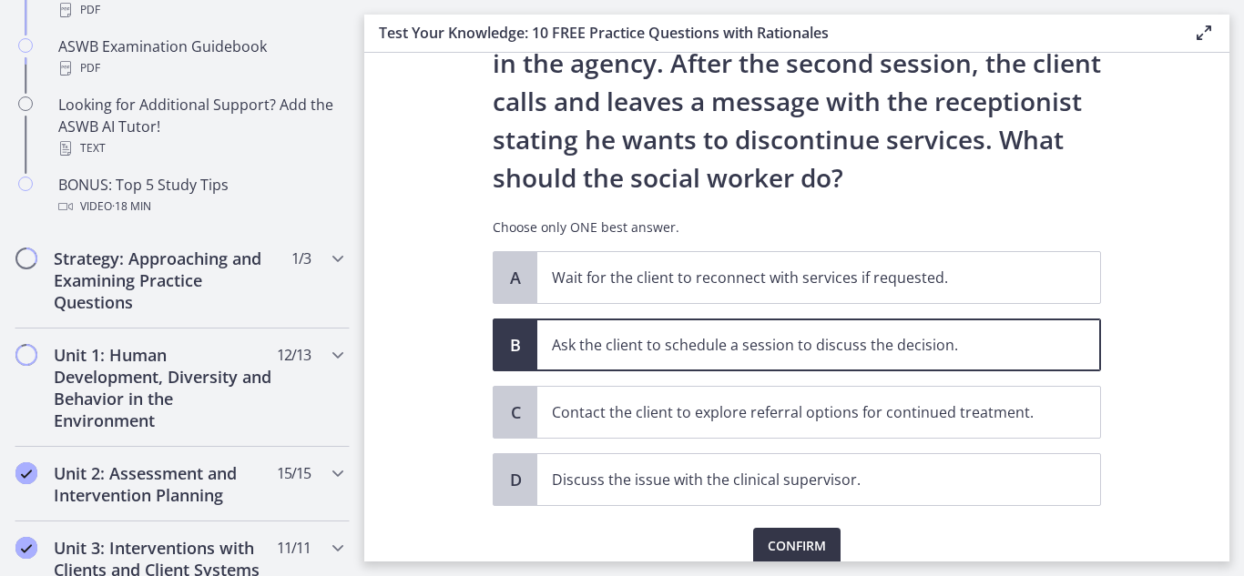
click at [801, 542] on span "Confirm" at bounding box center [797, 546] width 58 height 22
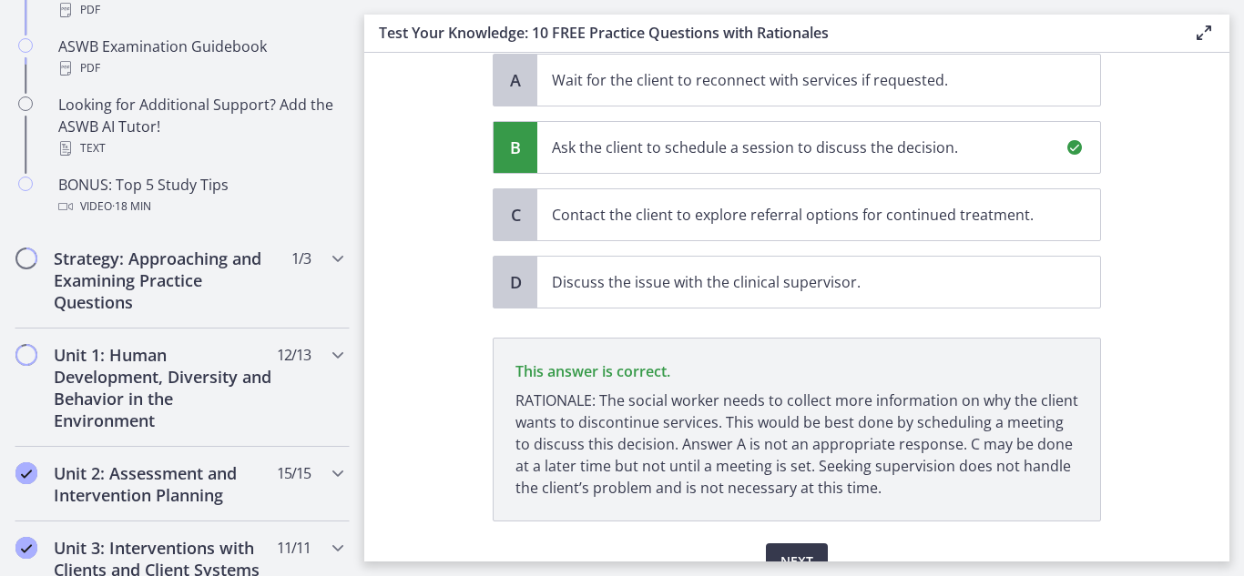
scroll to position [471, 0]
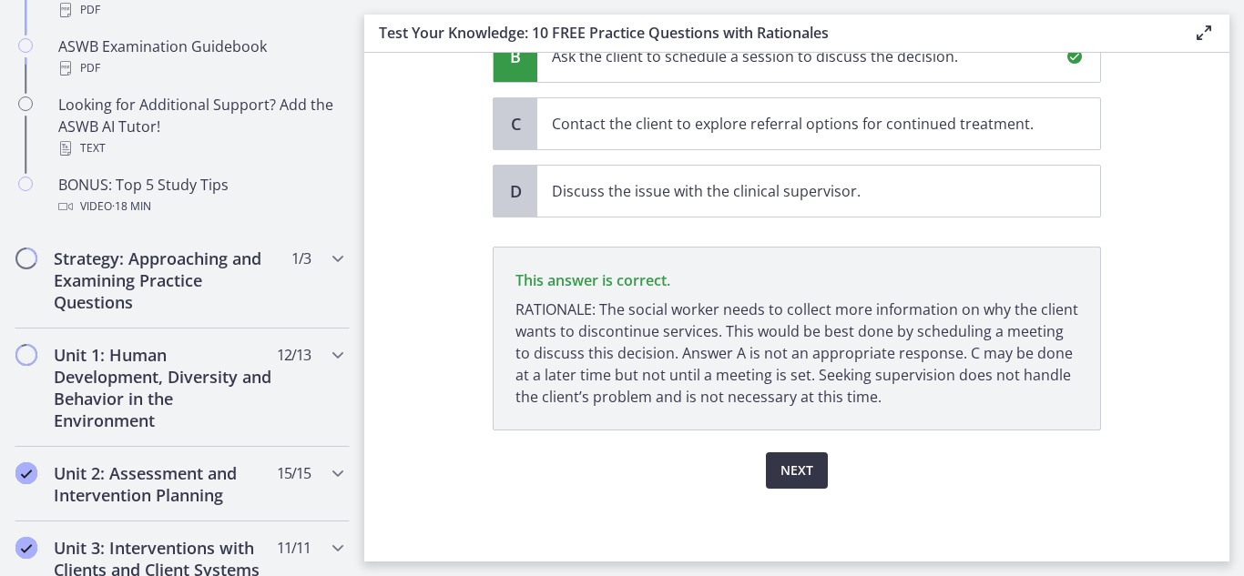
click at [801, 474] on span "Next" at bounding box center [796, 471] width 33 height 22
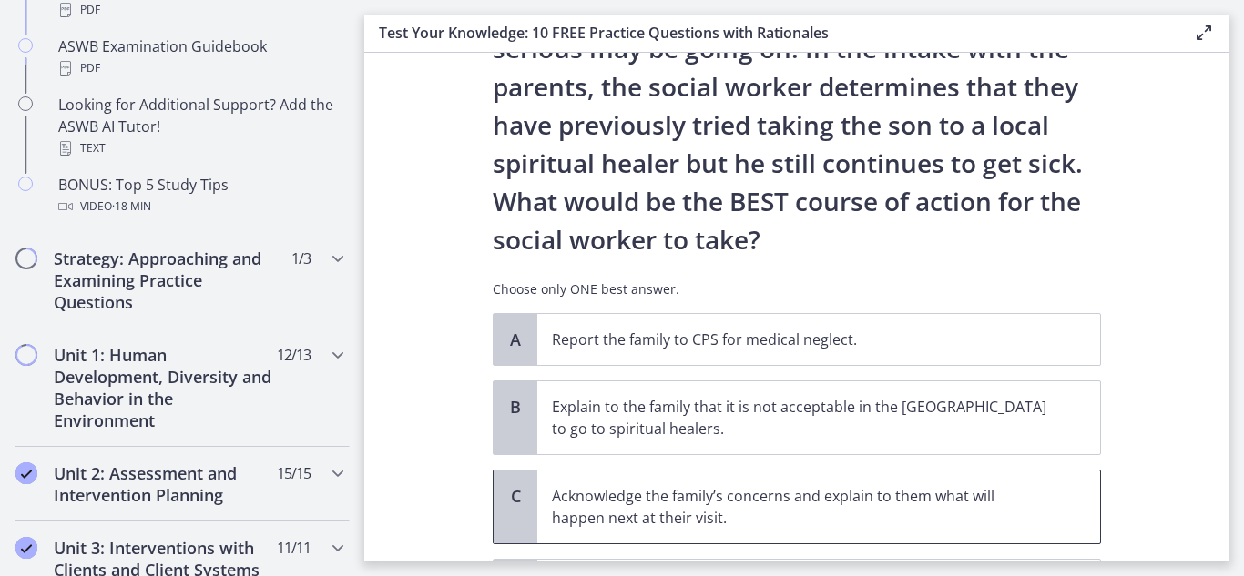
scroll to position [364, 0]
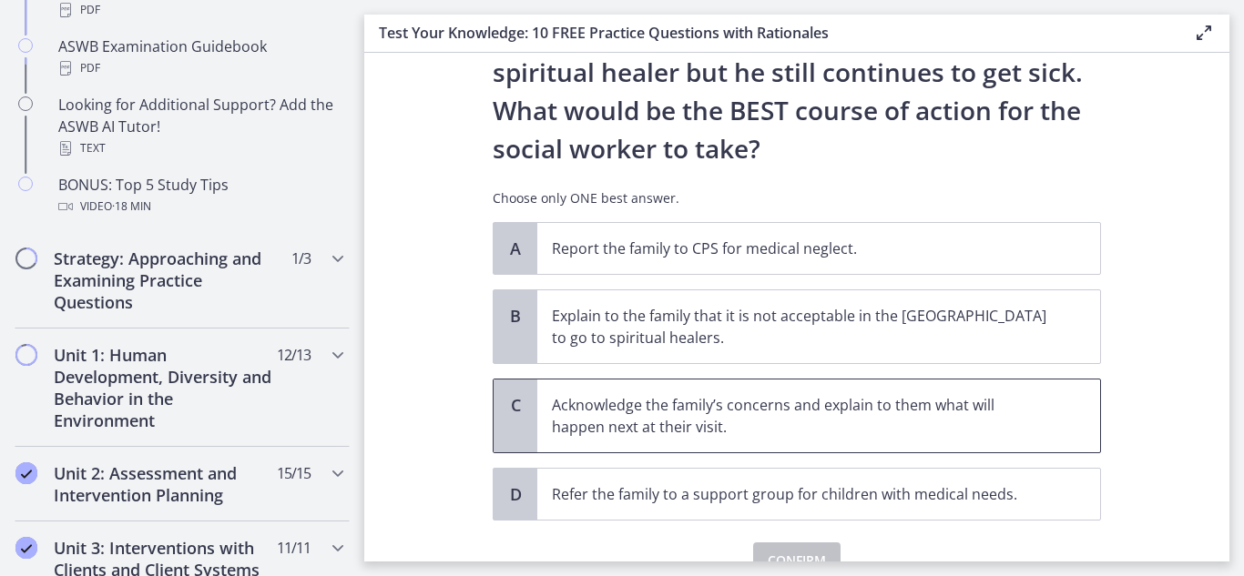
click at [554, 416] on p "Acknowledge the family’s concerns and explain to them what will happen next at …" at bounding box center [800, 416] width 497 height 44
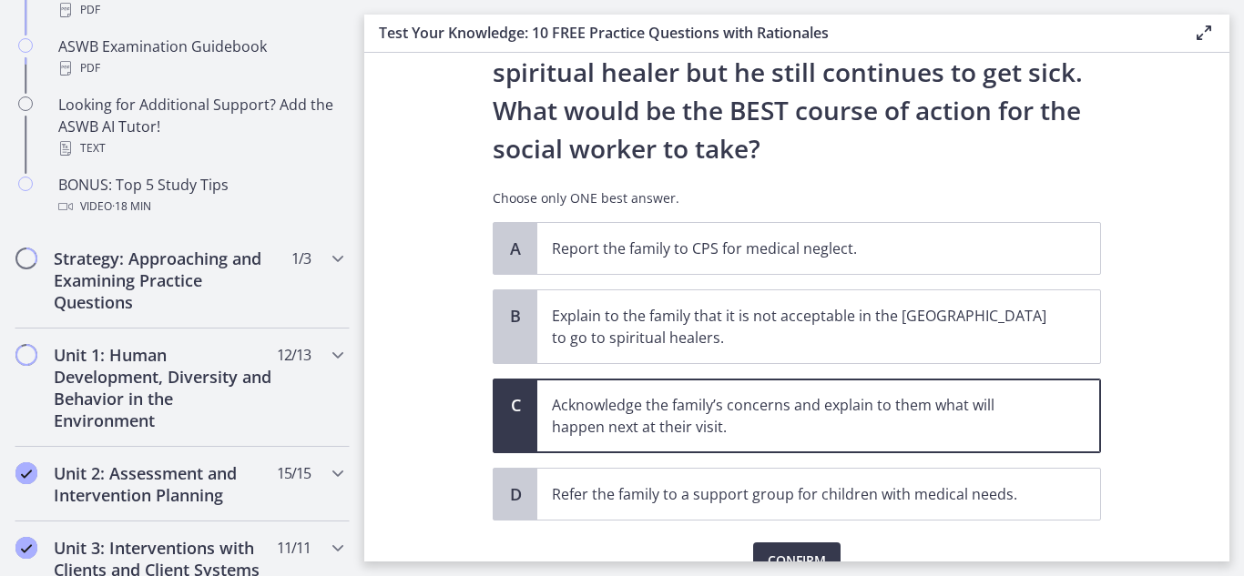
scroll to position [454, 0]
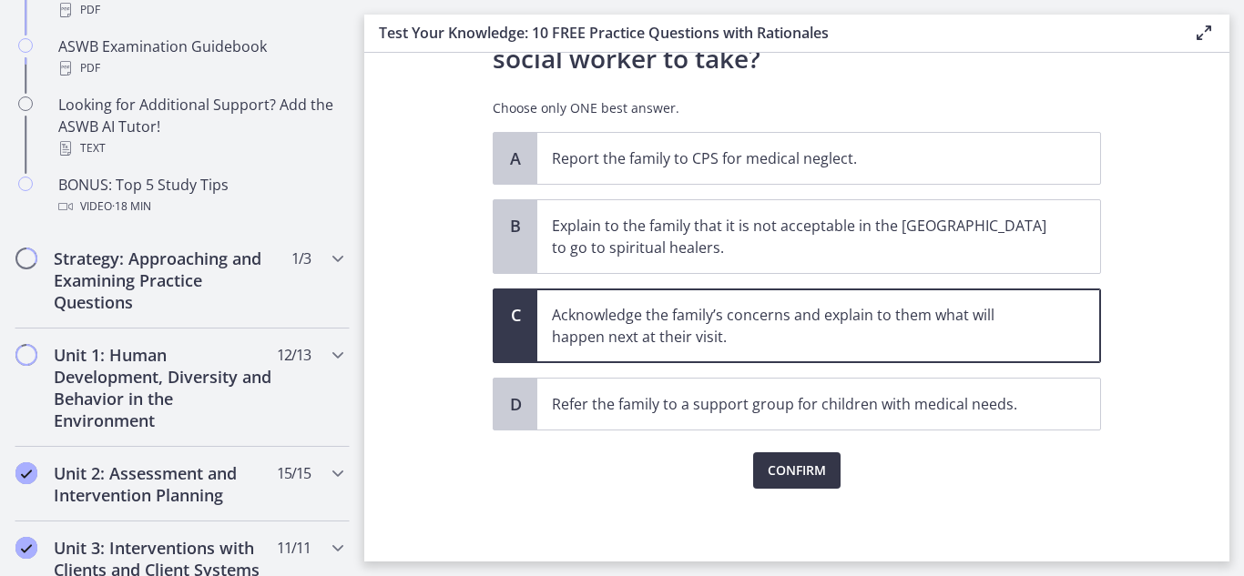
click at [795, 471] on span "Confirm" at bounding box center [797, 471] width 58 height 22
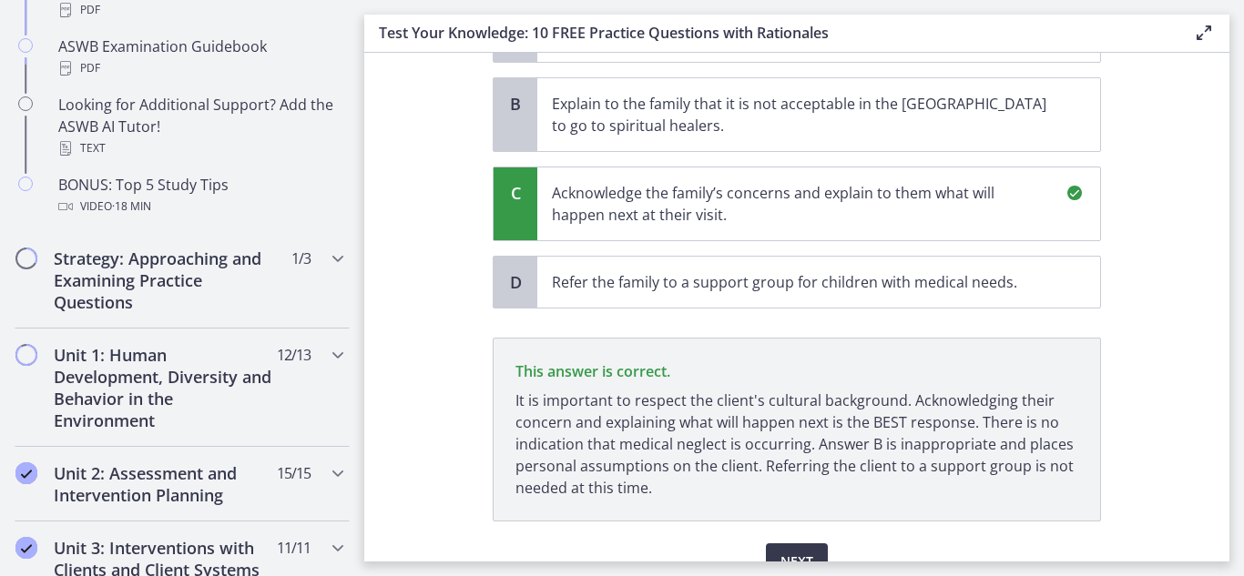
scroll to position [667, 0]
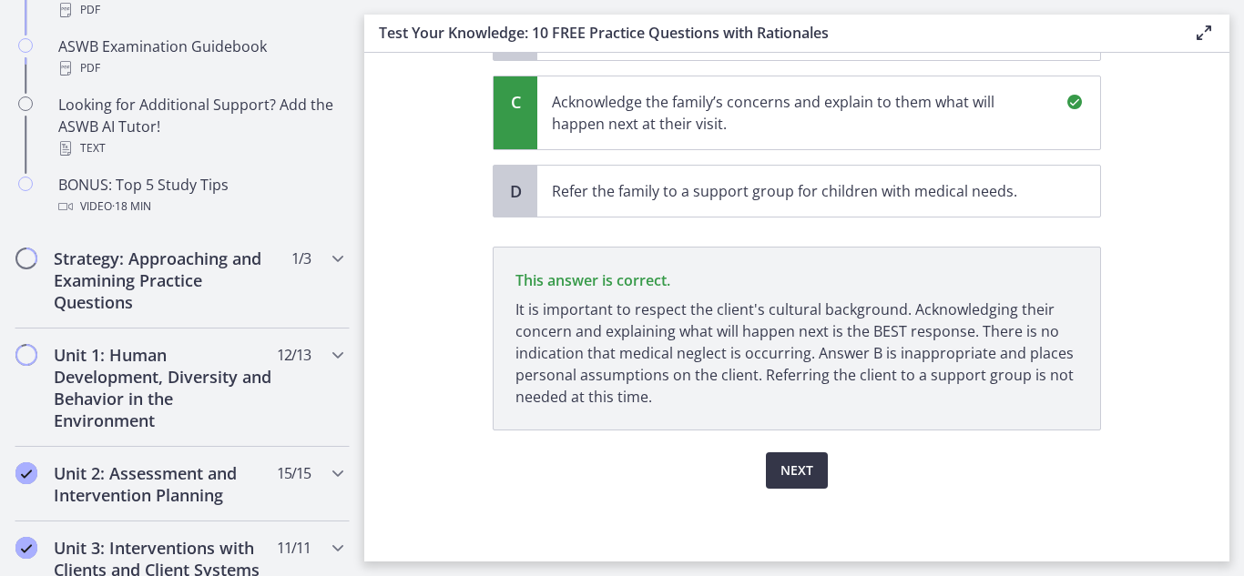
click at [792, 472] on span "Next" at bounding box center [796, 471] width 33 height 22
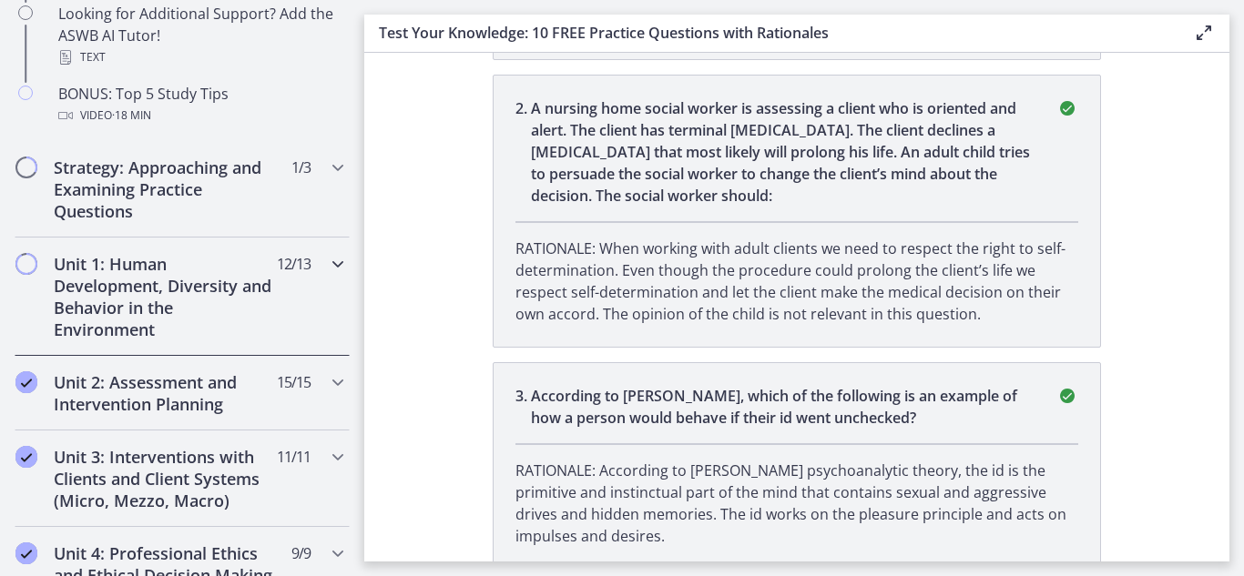
scroll to position [1093, 0]
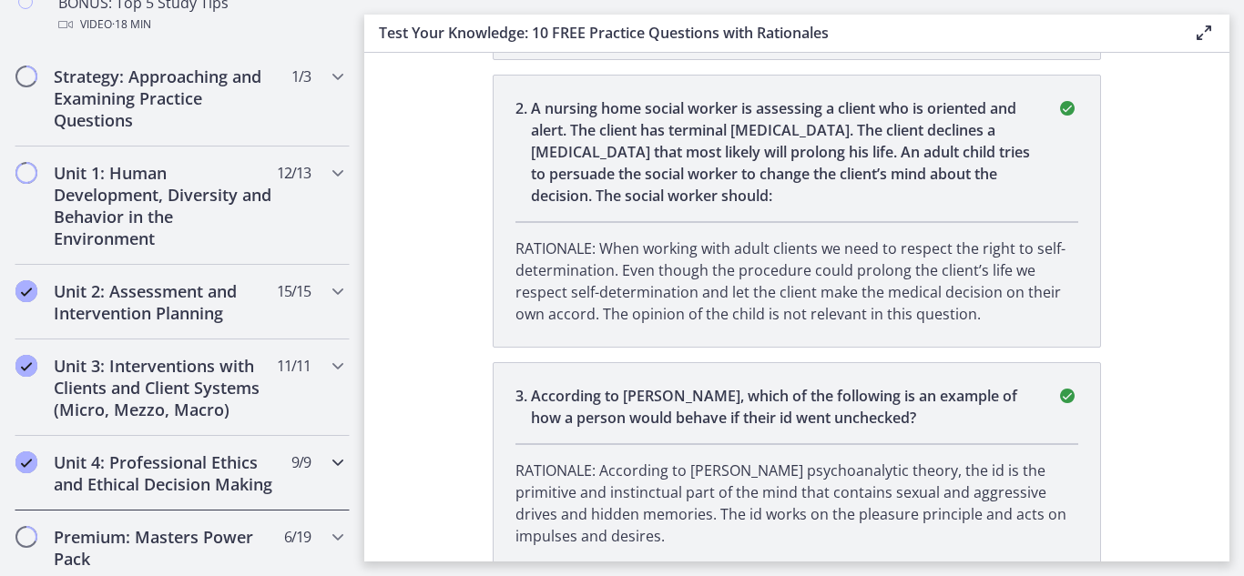
click at [176, 472] on h2 "Unit 4: Professional Ethics and Ethical Decision Making" at bounding box center [165, 474] width 222 height 44
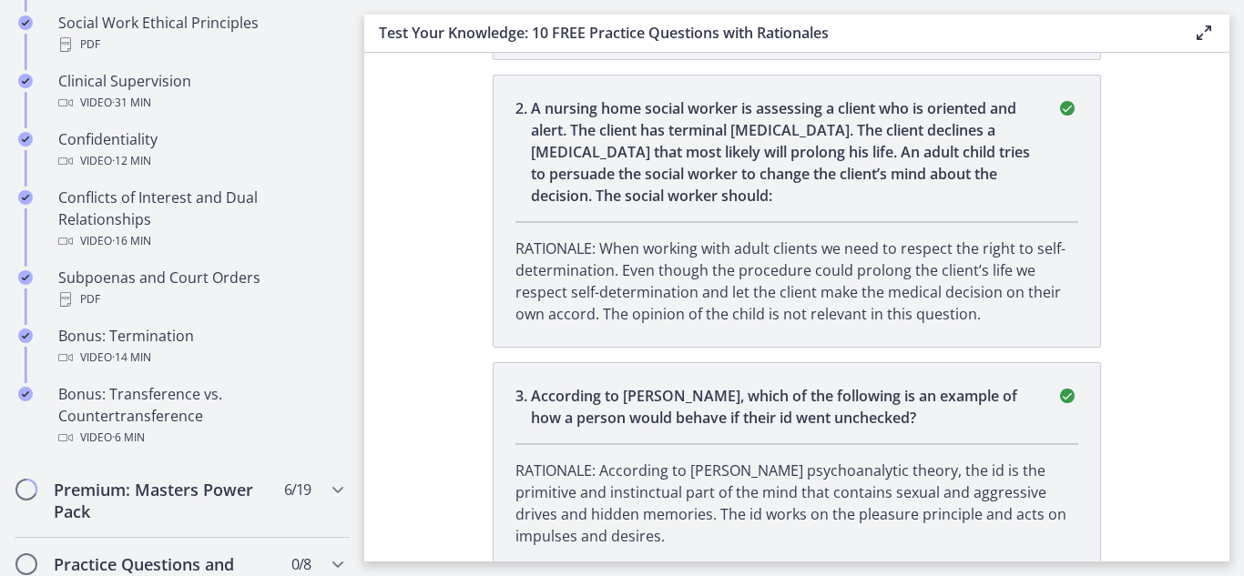
scroll to position [911, 0]
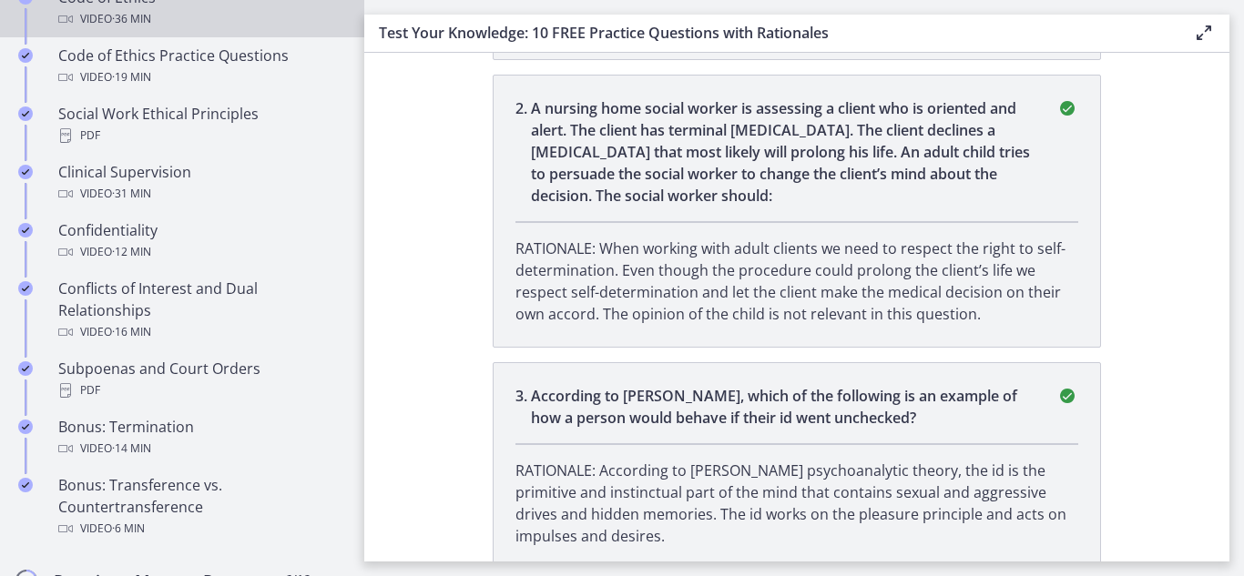
click at [129, 13] on div "Code of Ethics Video · 36 min" at bounding box center [200, 8] width 284 height 44
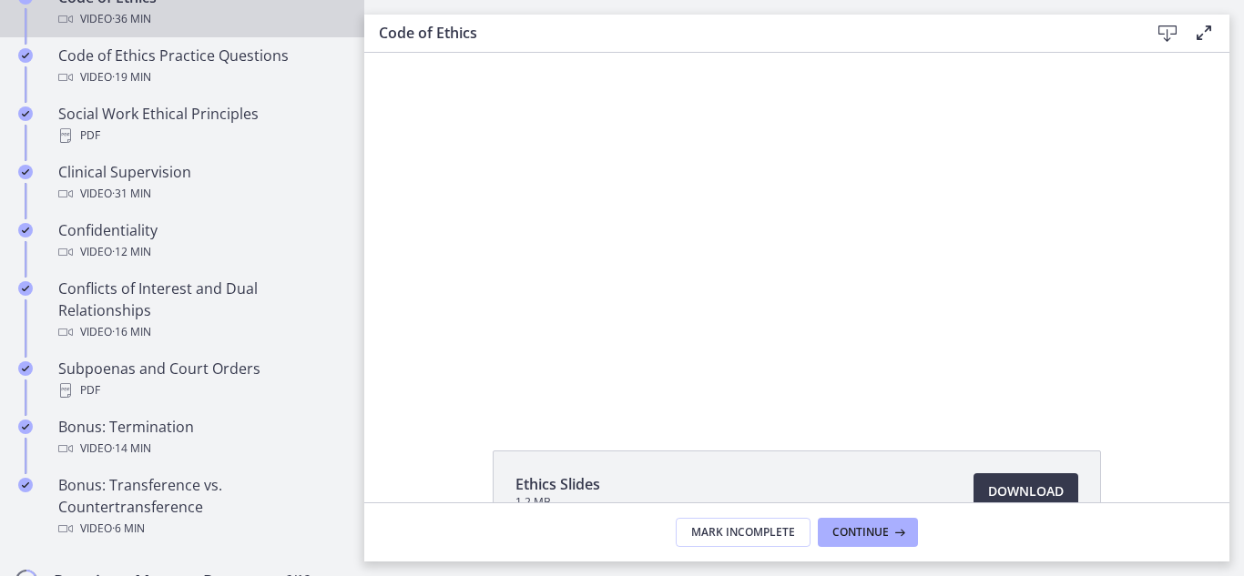
scroll to position [91, 0]
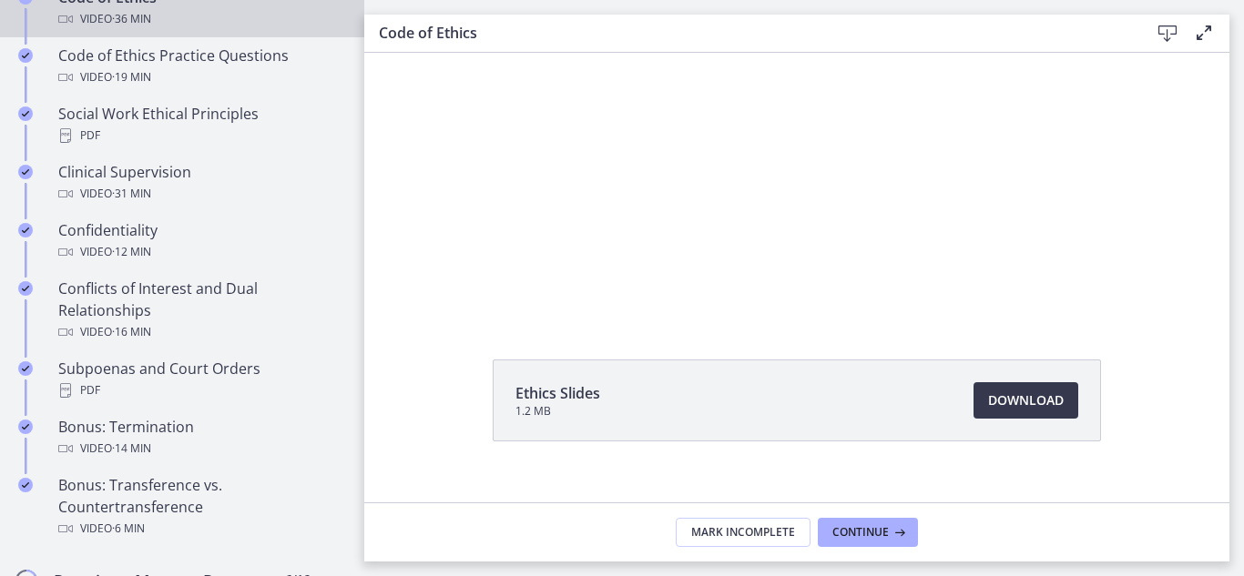
click at [569, 396] on span "Ethics Slides" at bounding box center [557, 393] width 85 height 22
click at [867, 531] on span "Continue" at bounding box center [860, 532] width 56 height 15
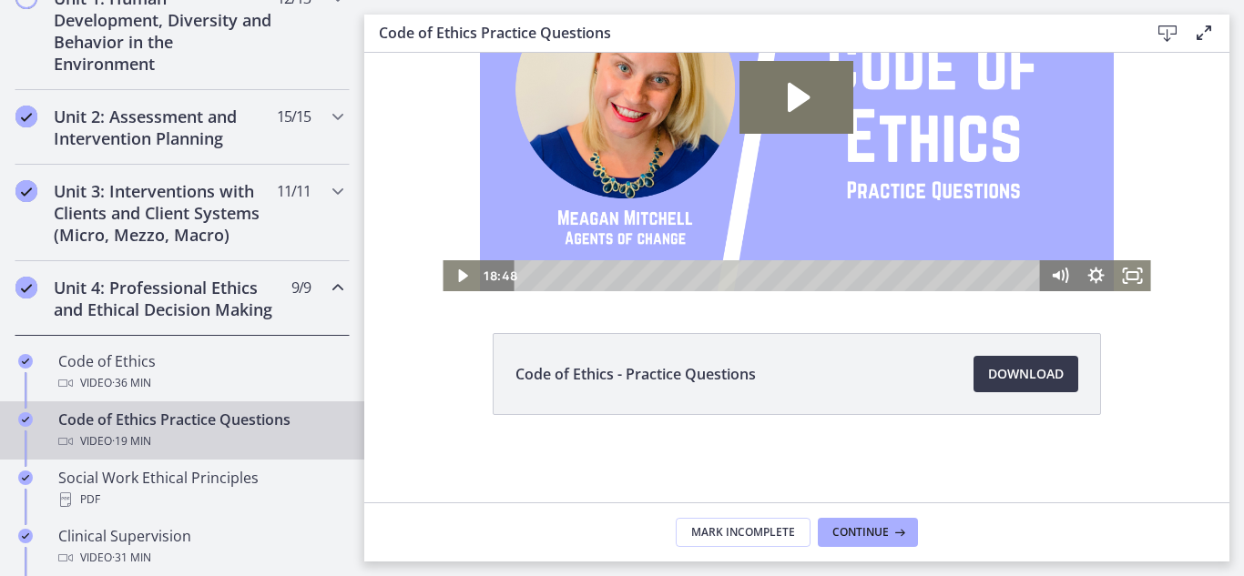
scroll to position [455, 0]
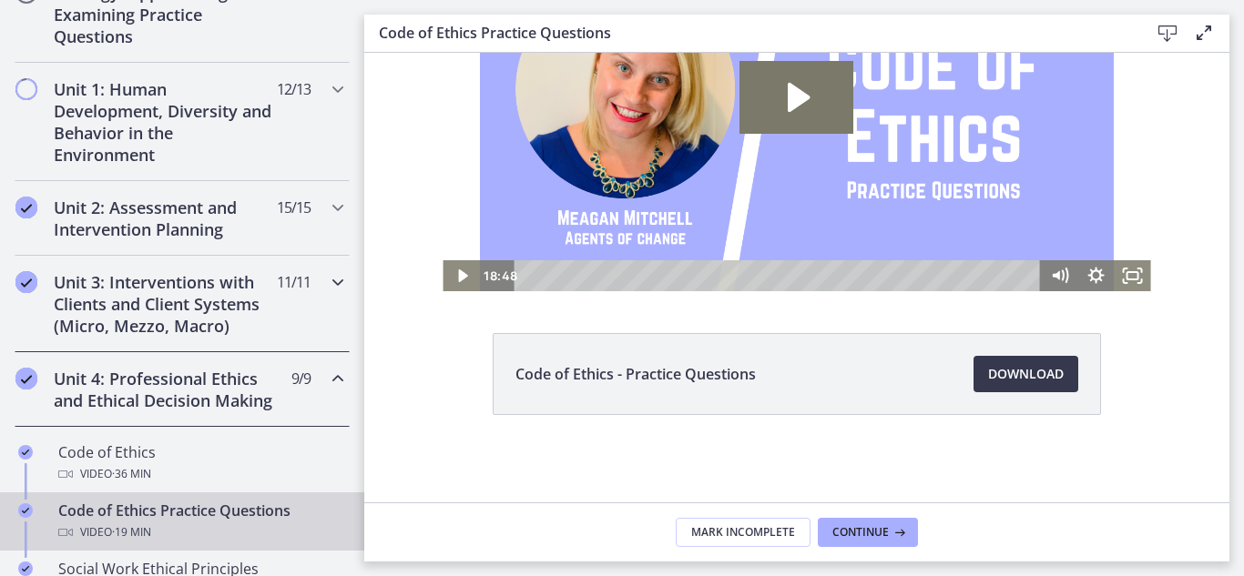
click at [105, 295] on h2 "Unit 3: Interventions with Clients and Client Systems (Micro, Mezzo, Macro)" at bounding box center [165, 304] width 222 height 66
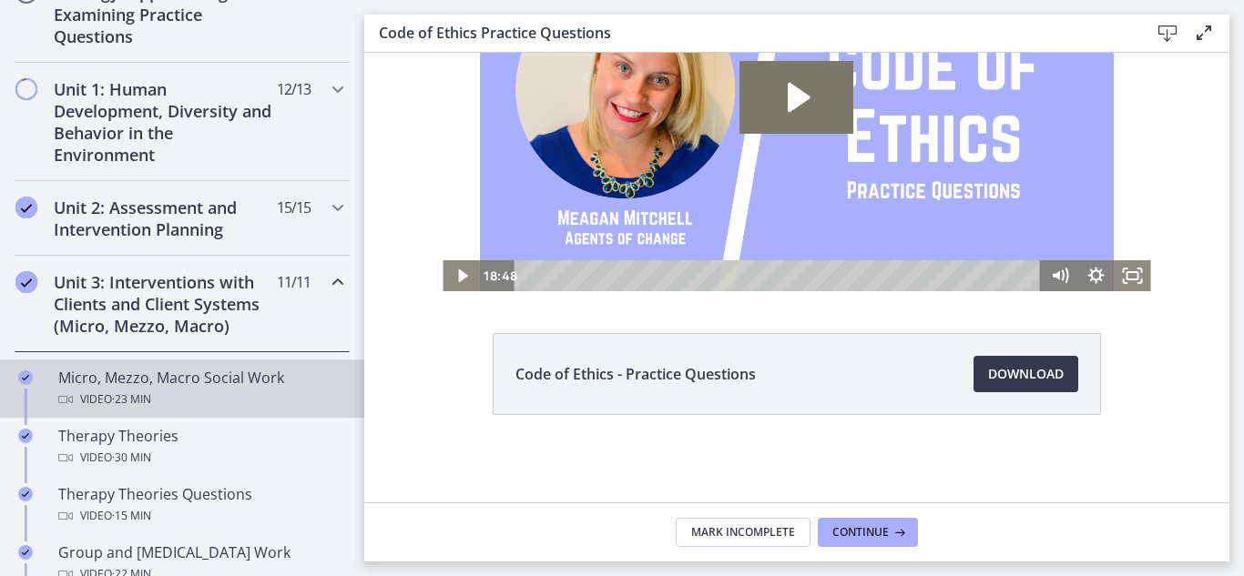
click at [141, 379] on div "Micro, Mezzo, Macro Social Work Video · 23 min" at bounding box center [200, 389] width 284 height 44
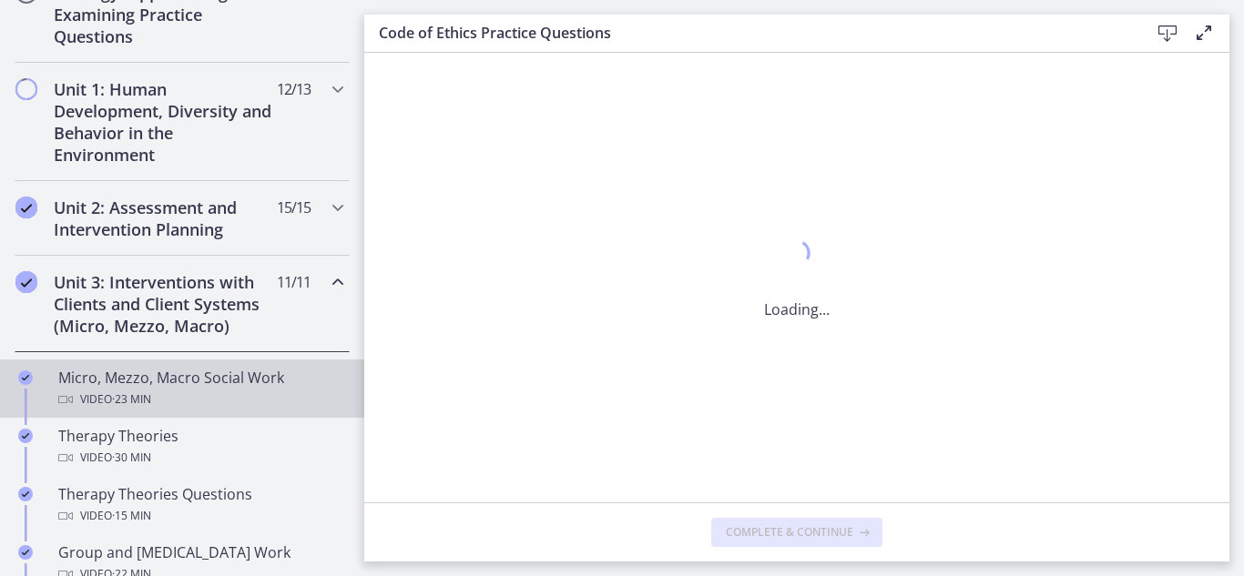
scroll to position [0, 0]
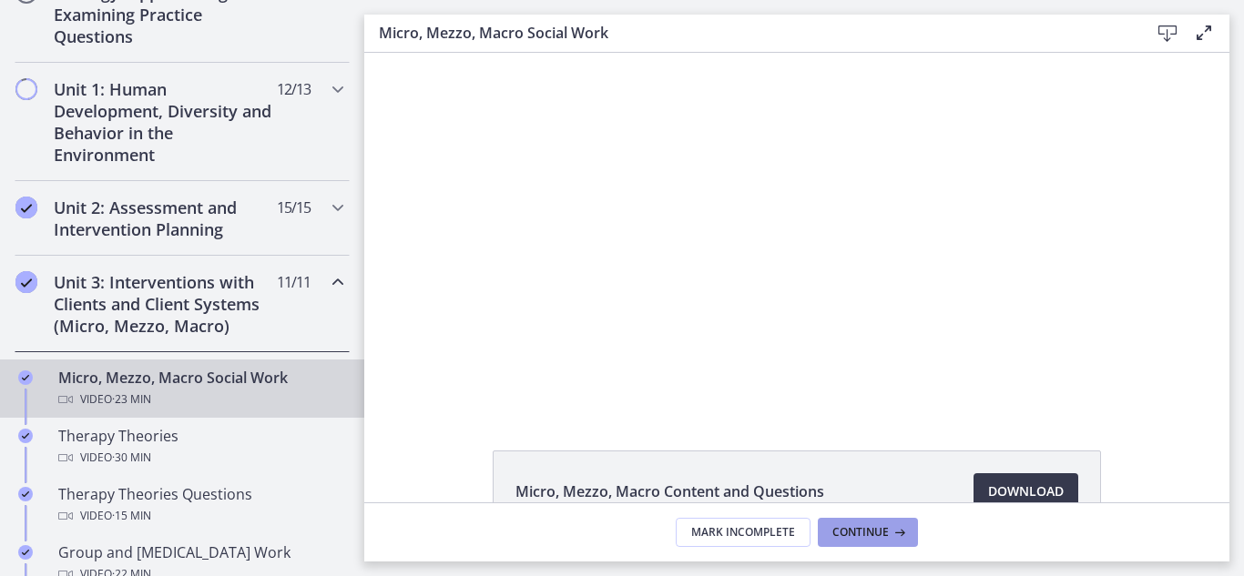
click at [862, 529] on span "Continue" at bounding box center [860, 532] width 56 height 15
